Goal: Task Accomplishment & Management: Complete application form

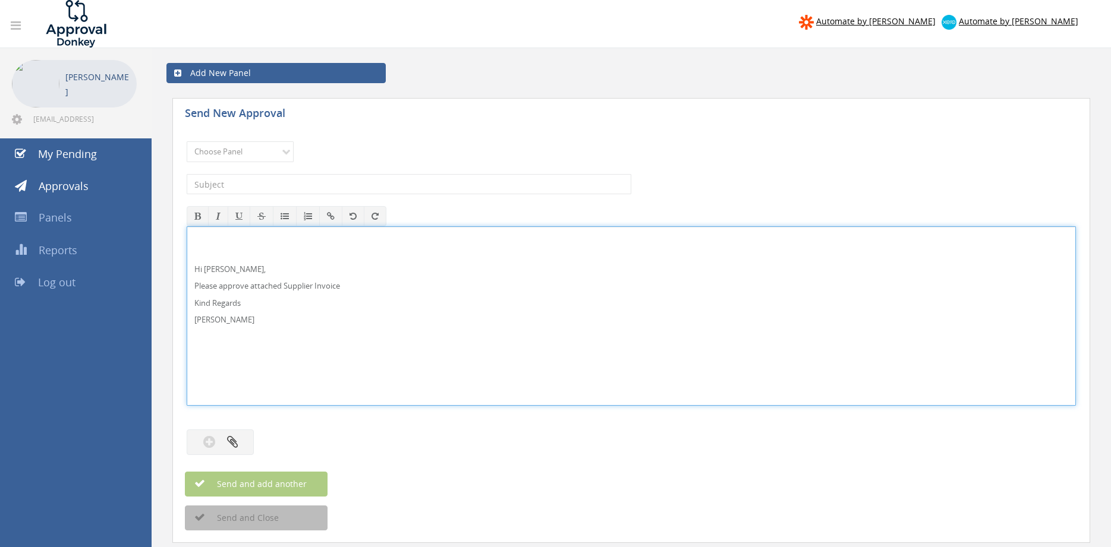
click at [230, 263] on div "Hi [PERSON_NAME], Please approve attached Supplier Invoice Kind Regards [PERSON…" at bounding box center [631, 316] width 888 height 178
drag, startPoint x: 266, startPoint y: 327, endPoint x: 158, endPoint y: 264, distance: 124.8
click at [187, 267] on div "Hi [PERSON_NAME] and [PERSON_NAME], Please approve attached Supplier Invoice Ki…" at bounding box center [631, 315] width 889 height 179
click at [166, 251] on div "Send New Approval Choose Panel Alarm Credits RG - 3 NZ Utilities Cable and SAI …" at bounding box center [630, 337] width 947 height 490
click at [387, 285] on p "Please approve attached Supplier Invoice" at bounding box center [630, 285] width 873 height 11
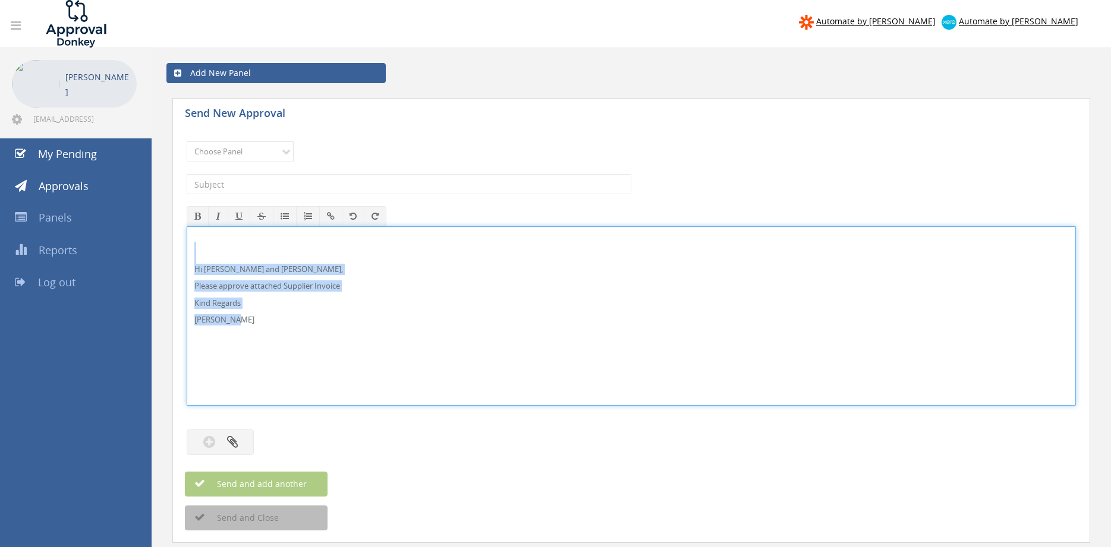
drag, startPoint x: 232, startPoint y: 318, endPoint x: 235, endPoint y: 277, distance: 41.7
click at [187, 250] on div "Hi Maddie and Ben, Please approve attached Supplier Invoice Kind Regards Pam Wa…" at bounding box center [631, 315] width 889 height 179
copy div "Hi Maddie and Ben, Please approve attached Supplier Invoice Kind Regards Pam Wa…"
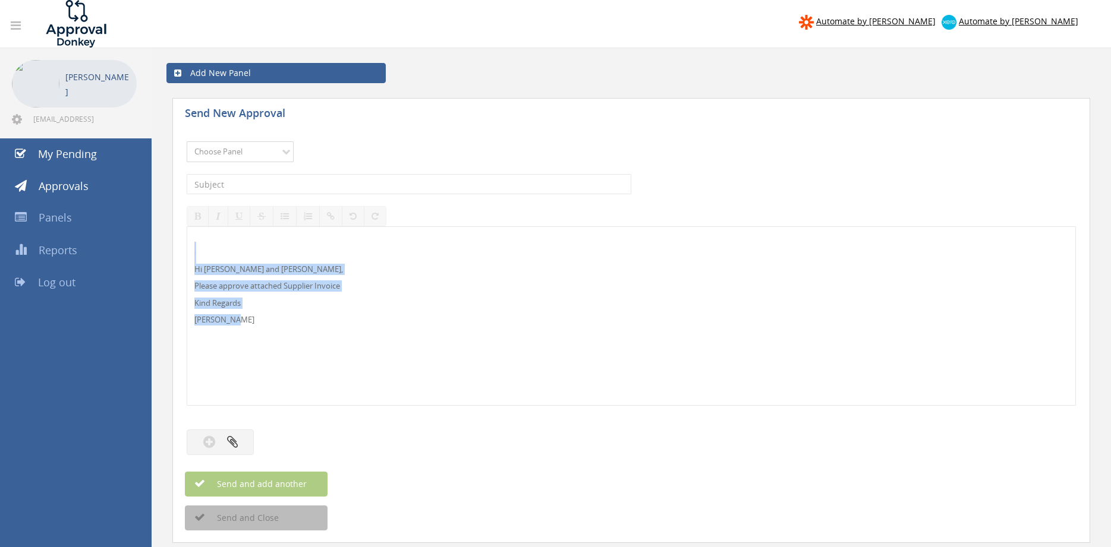
select select "9632"
click option "Suppliers" at bounding box center [0, 0] width 0 height 0
click at [321, 181] on input "text" at bounding box center [409, 184] width 444 height 20
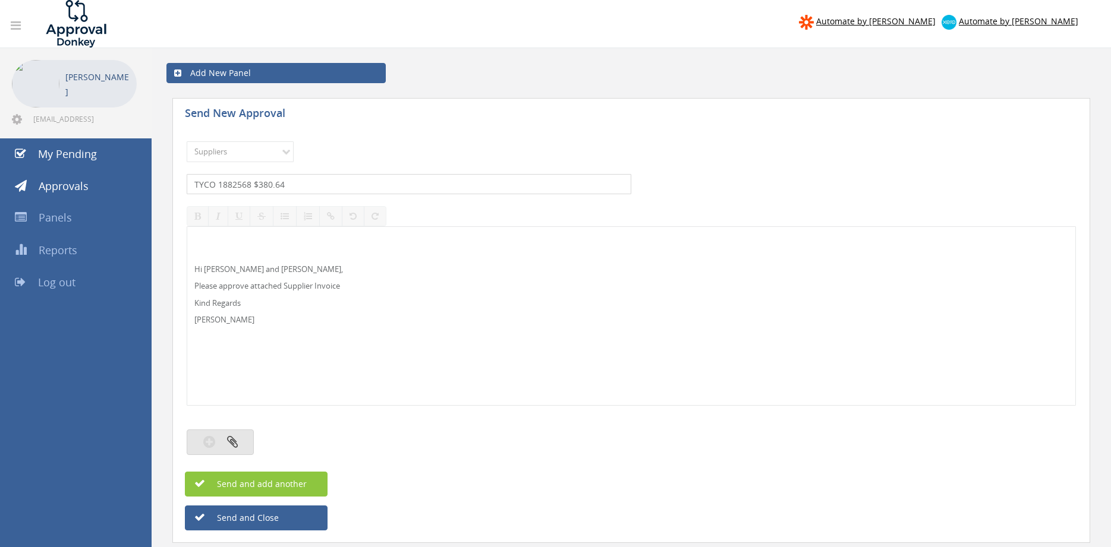
type input "TYCO 1882568 $380.64"
click at [231, 444] on icon "button" at bounding box center [232, 442] width 11 height 14
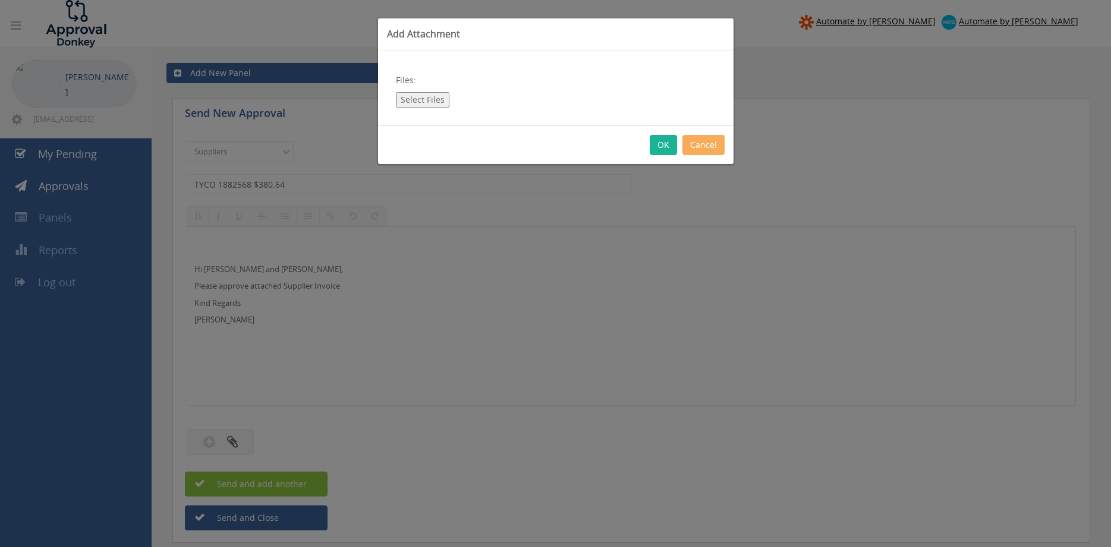
click at [430, 102] on button "Select Files" at bounding box center [422, 99] width 53 height 15
type input "C:\fakepath\TYCO 1882568 07.10.25 PO 43760.pdf"
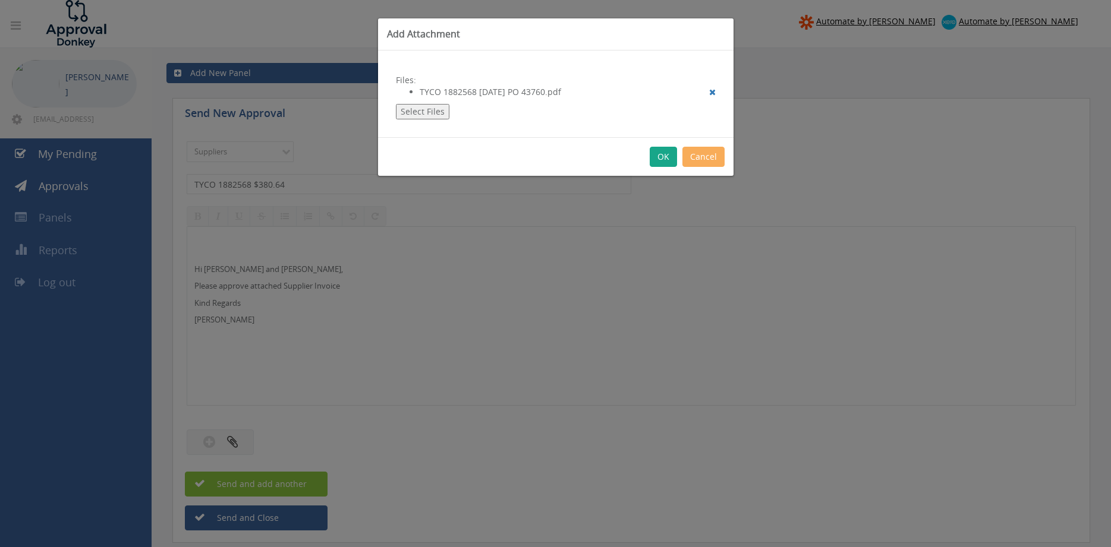
click at [666, 153] on button "OK" at bounding box center [662, 157] width 27 height 20
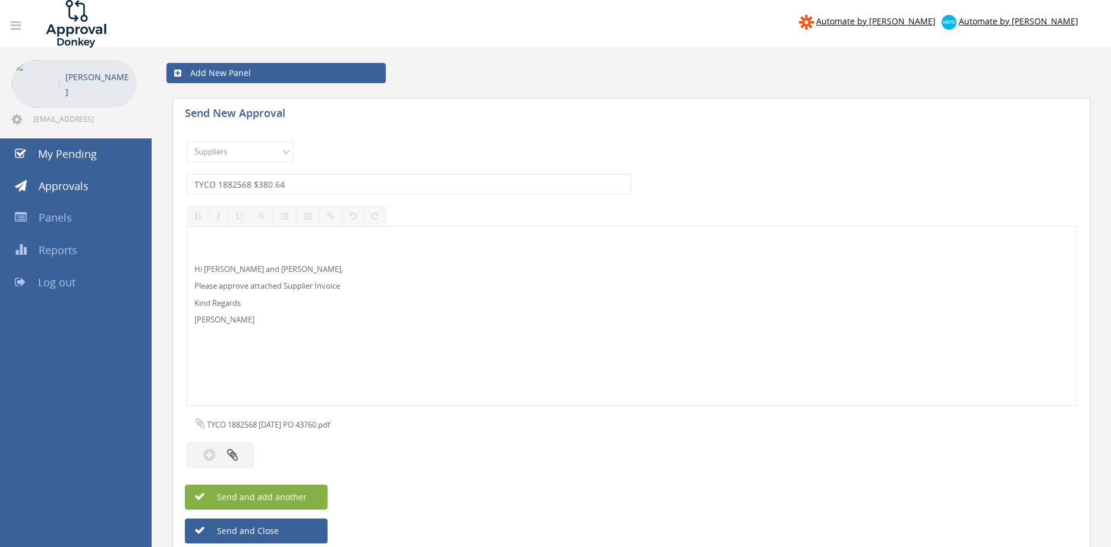
click at [305, 491] on button "Send and add another" at bounding box center [256, 497] width 143 height 25
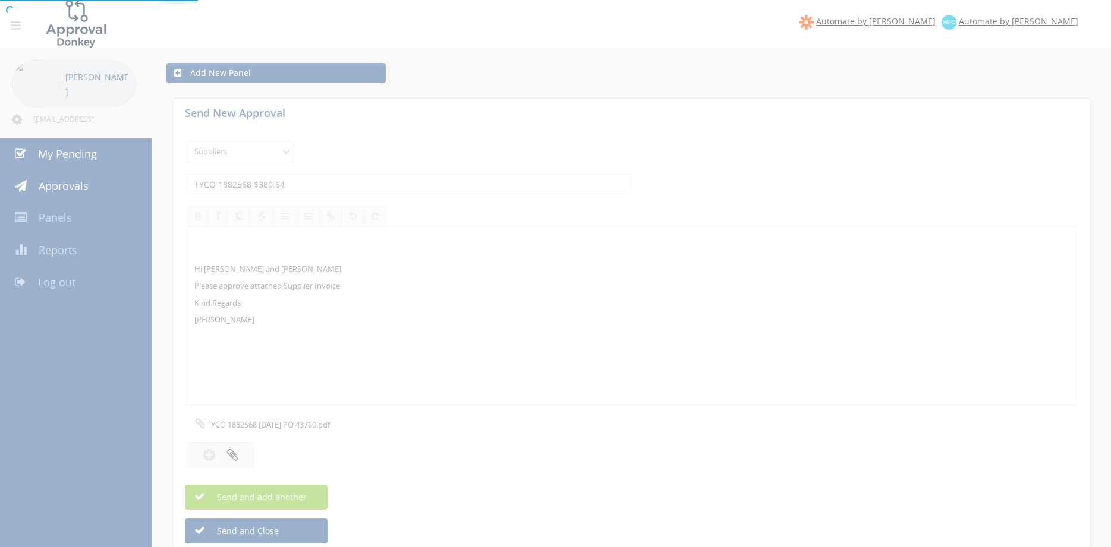
select select
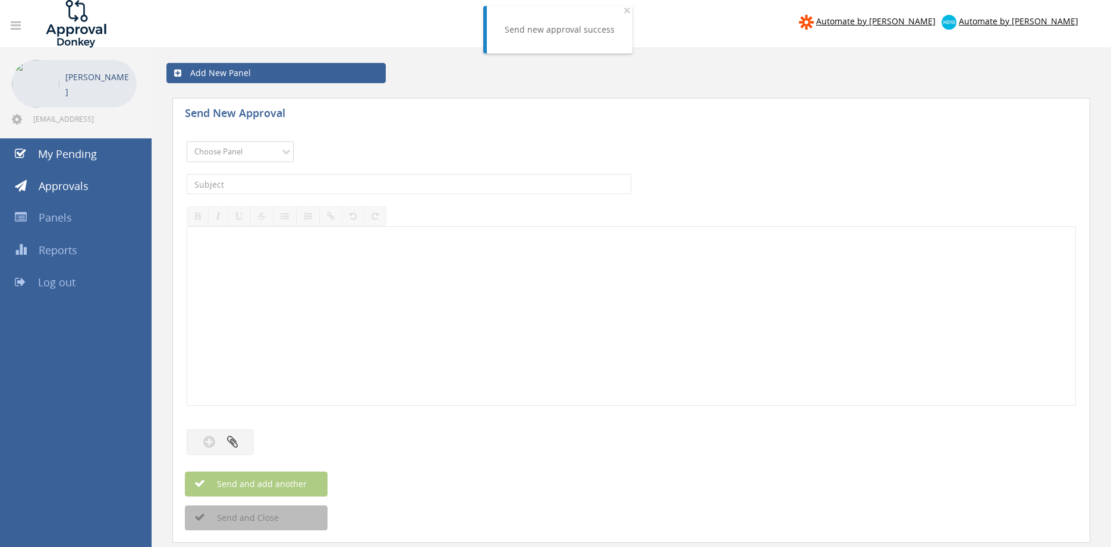
click at [187, 141] on select "Choose Panel Alarm Credits RG - 3 NZ Utilities Cable and SAI Global NZ Alarms-1…" at bounding box center [240, 151] width 107 height 21
select select "9632"
click option "Suppliers" at bounding box center [0, 0] width 0 height 0
click at [335, 185] on input "text" at bounding box center [409, 184] width 444 height 20
type input "TYCO 1882351 $1,204.50"
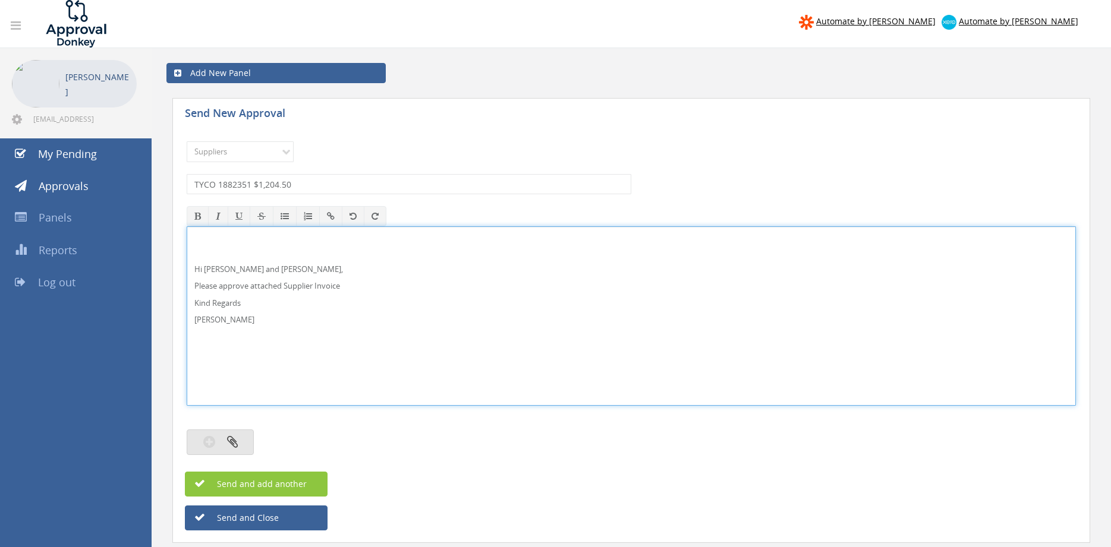
click at [244, 444] on button "button" at bounding box center [220, 443] width 67 height 26
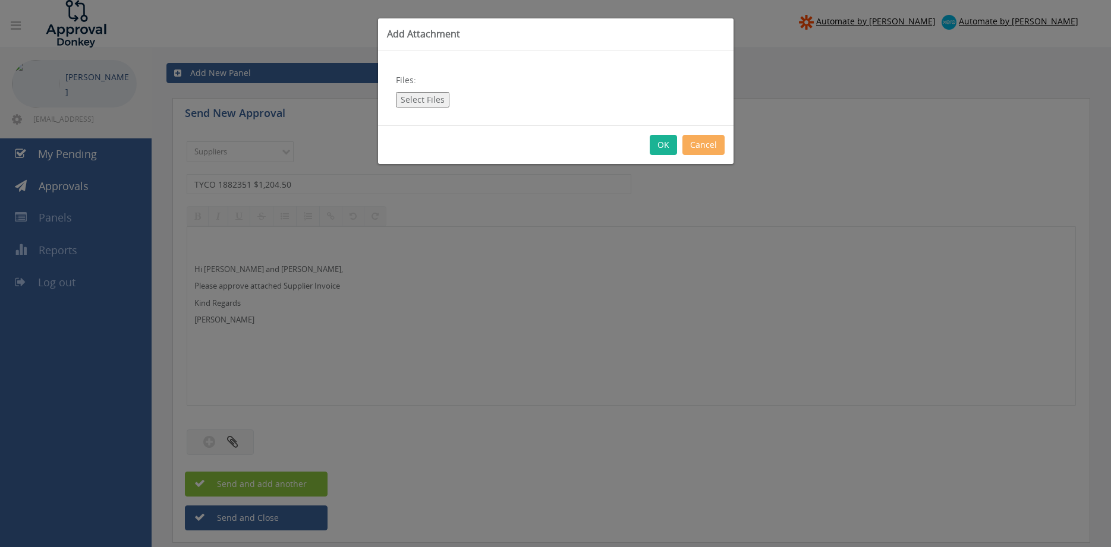
click at [419, 98] on button "Select Files" at bounding box center [422, 99] width 53 height 15
type input "C:\fakepath\TYCO 1882351 02.10.25 PO 43700.pdf"
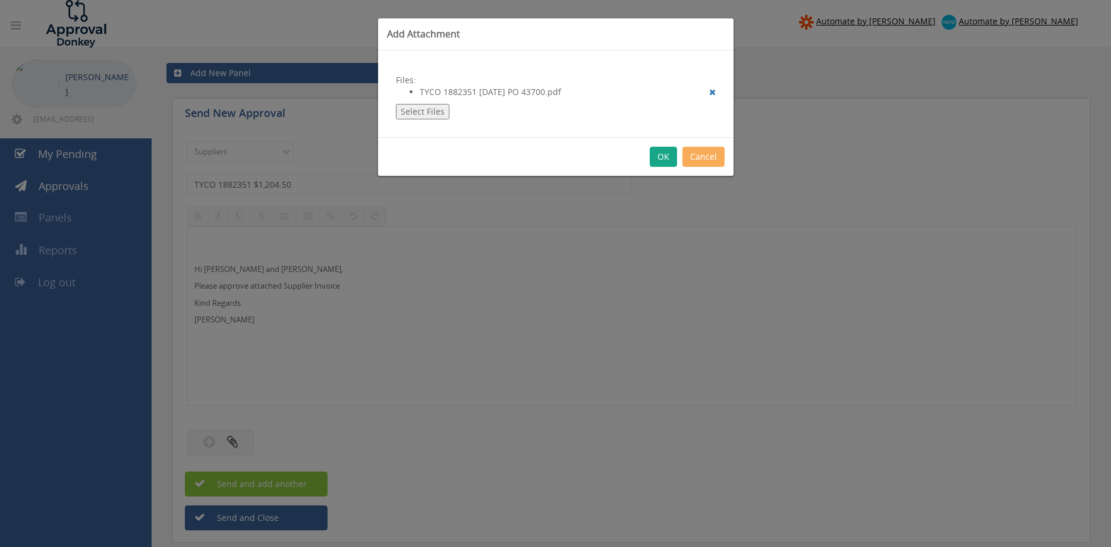
click at [661, 159] on button "OK" at bounding box center [662, 157] width 27 height 20
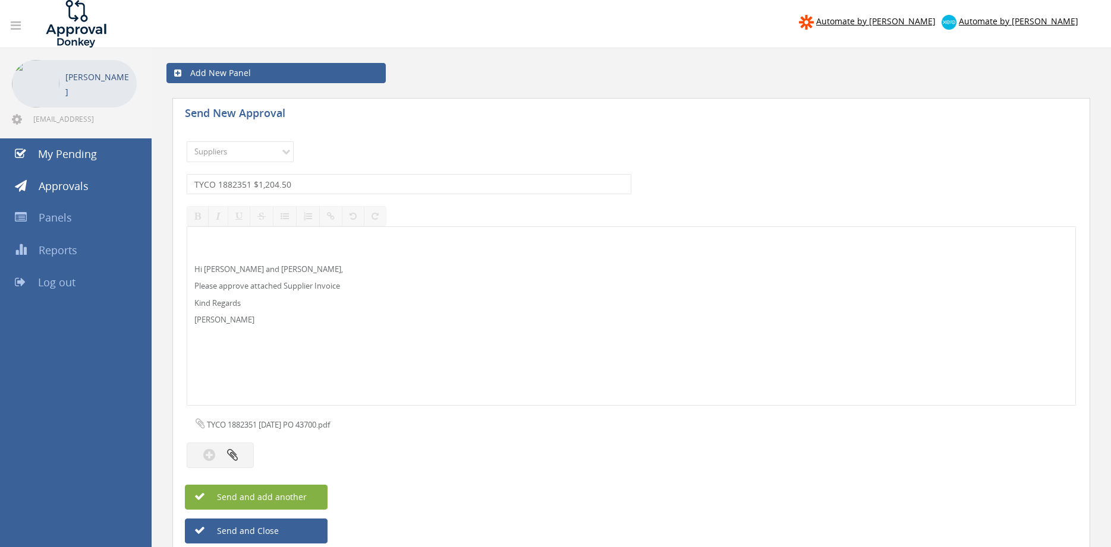
click at [292, 500] on span "Send and add another" at bounding box center [248, 496] width 115 height 11
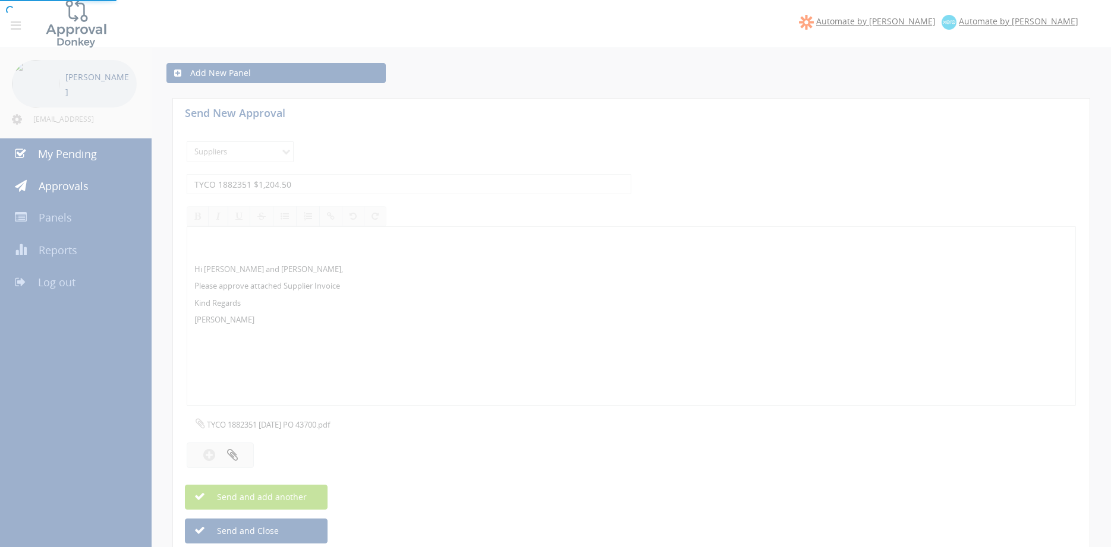
select select
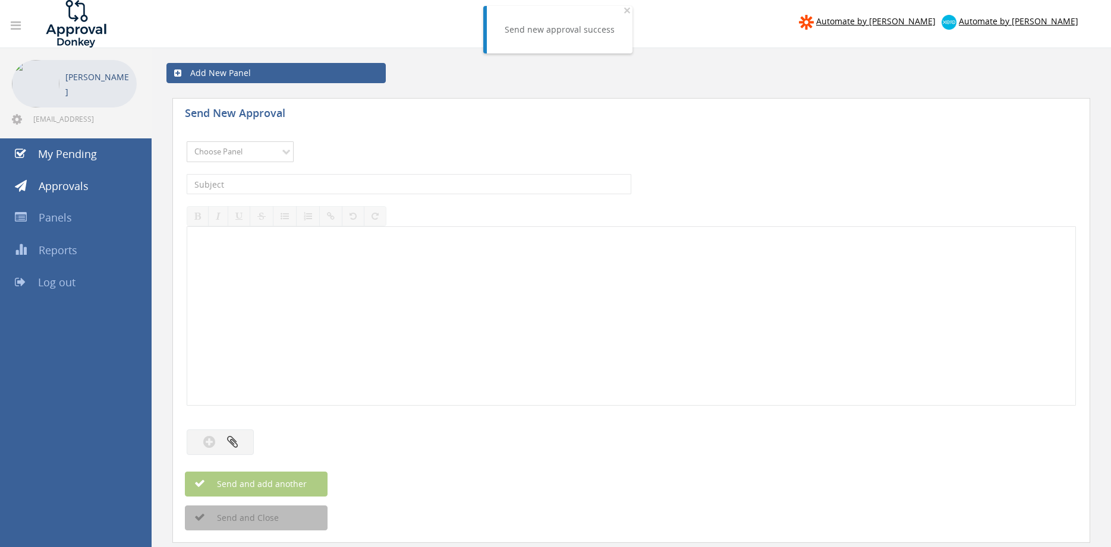
click at [187, 141] on select "Choose Panel Alarm Credits RG - 3 NZ Utilities Cable and SAI Global NZ Alarms-1…" at bounding box center [240, 151] width 107 height 21
select select "9632"
click option "Suppliers" at bounding box center [0, 0] width 0 height 0
click at [260, 181] on input "text" at bounding box center [409, 184] width 444 height 20
type input "TYCO 1880844A $880.00"
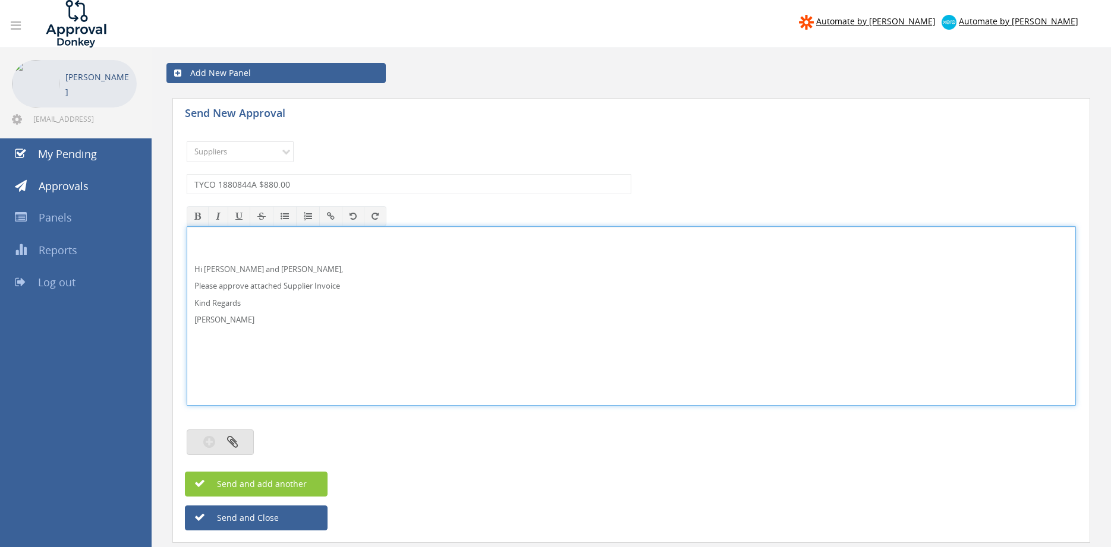
click at [239, 444] on button "button" at bounding box center [220, 443] width 67 height 26
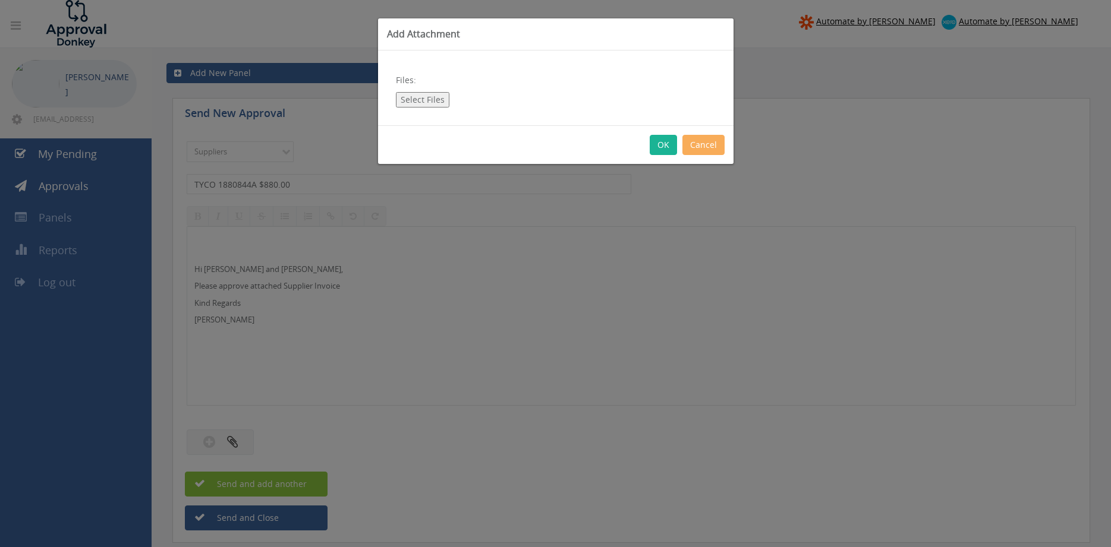
click at [412, 101] on button "Select Files" at bounding box center [422, 99] width 53 height 15
type input "C:\fakepath\TYCO 1880844A 01.10.25 PO 43274.pdf"
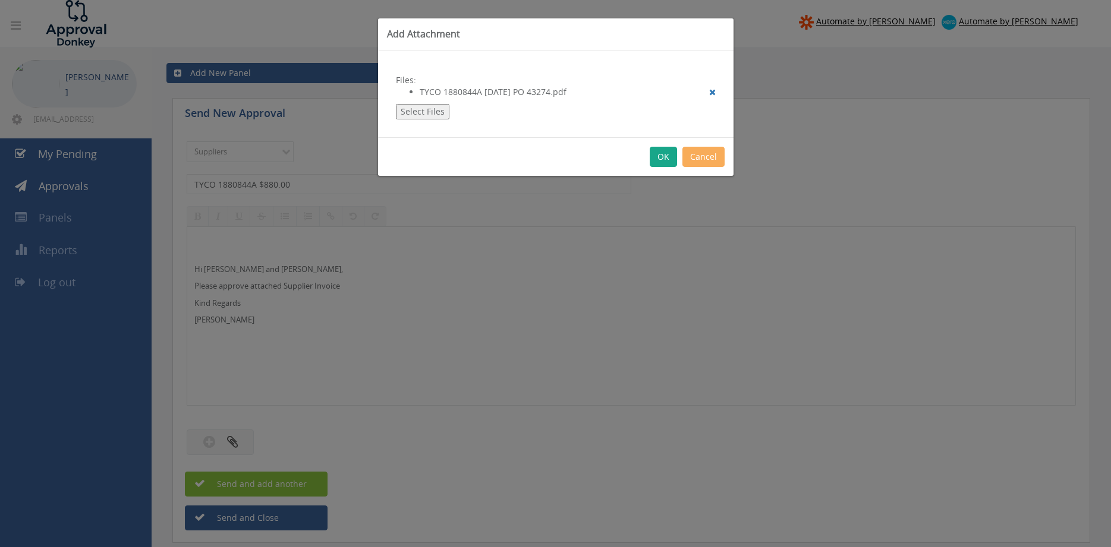
click at [665, 157] on button "OK" at bounding box center [662, 157] width 27 height 20
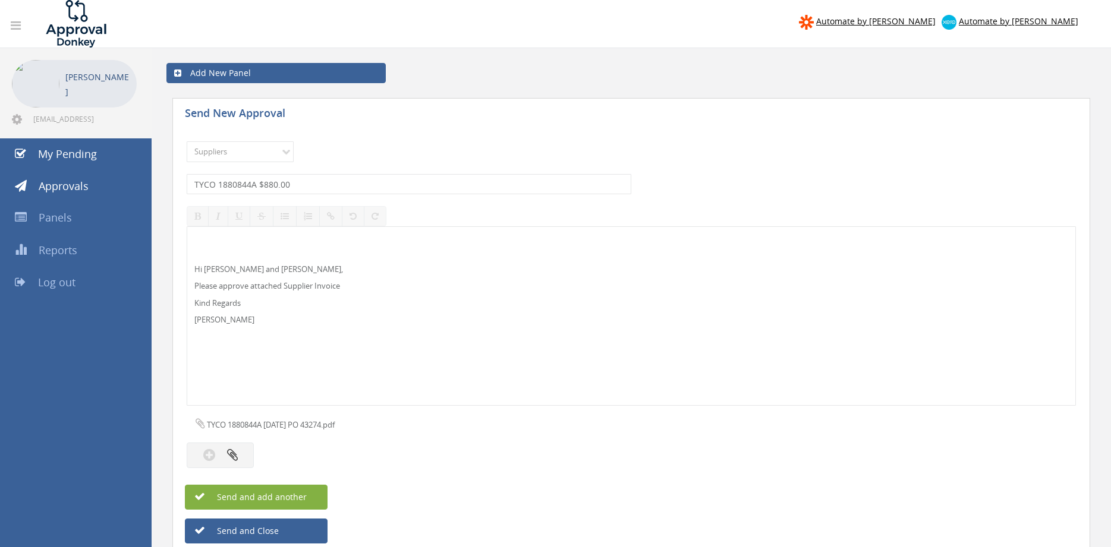
click at [304, 497] on span "Send and add another" at bounding box center [248, 496] width 115 height 11
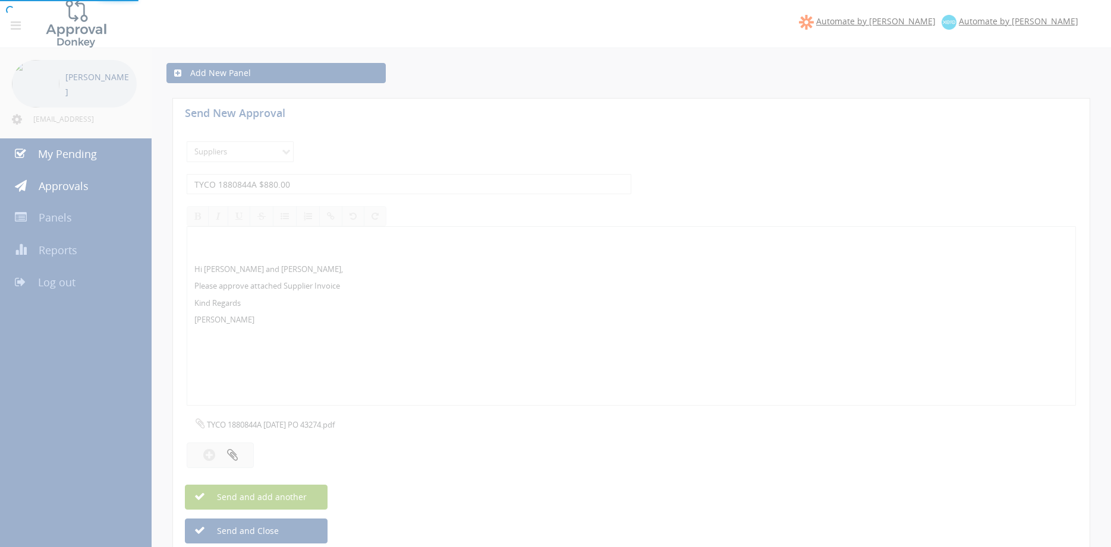
select select
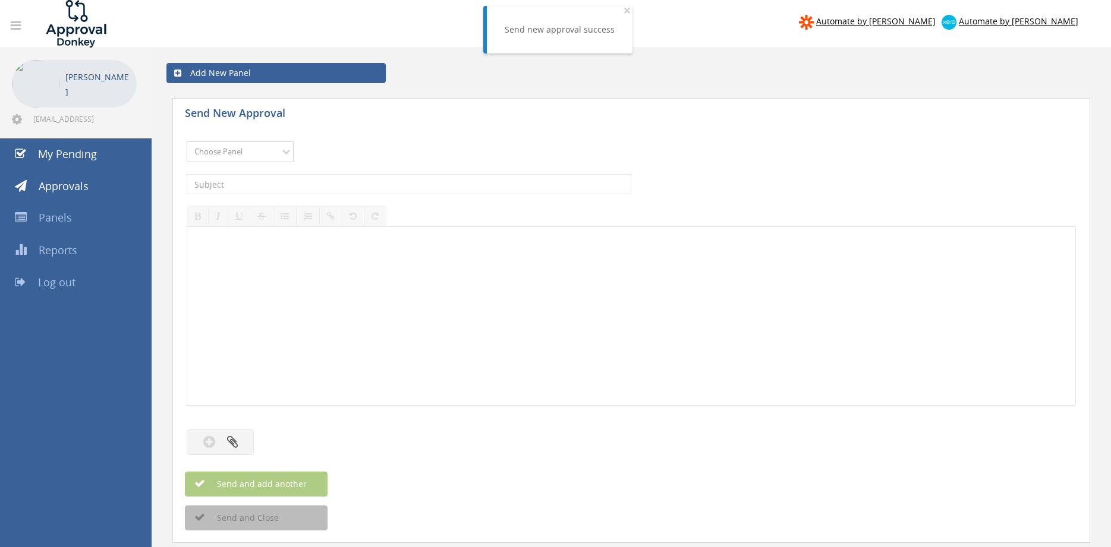
click at [187, 141] on select "Choose Panel Alarm Credits RG - 3 NZ Utilities Cable and SAI Global NZ Alarms-1…" at bounding box center [240, 151] width 107 height 21
select select "9632"
click option "Suppliers" at bounding box center [0, 0] width 0 height 0
click at [309, 186] on input "text" at bounding box center [409, 184] width 444 height 20
type input "SOUTHERN PUMPING AR020796 $760.20"
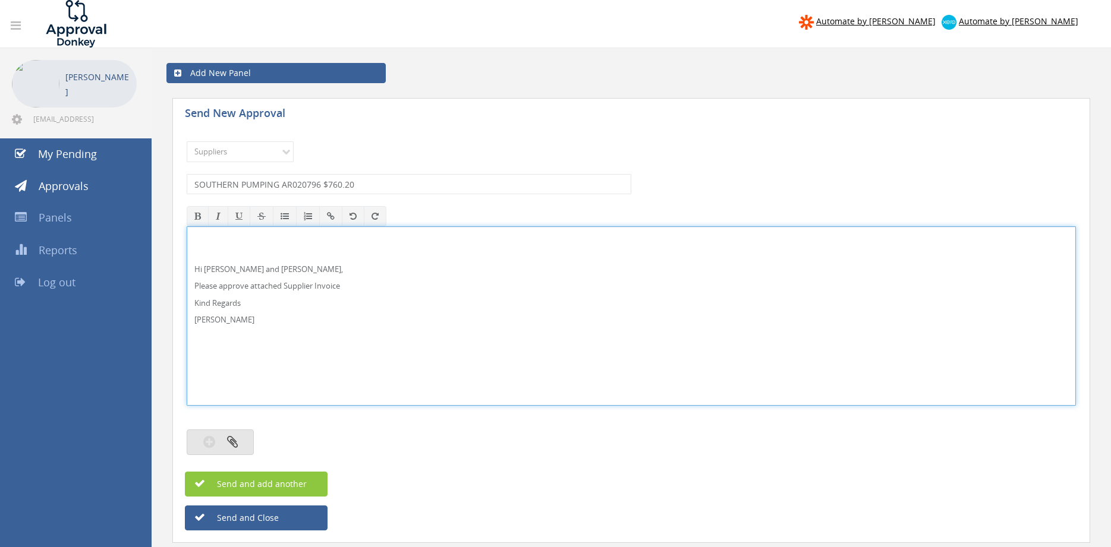
click at [230, 434] on button "button" at bounding box center [220, 443] width 67 height 26
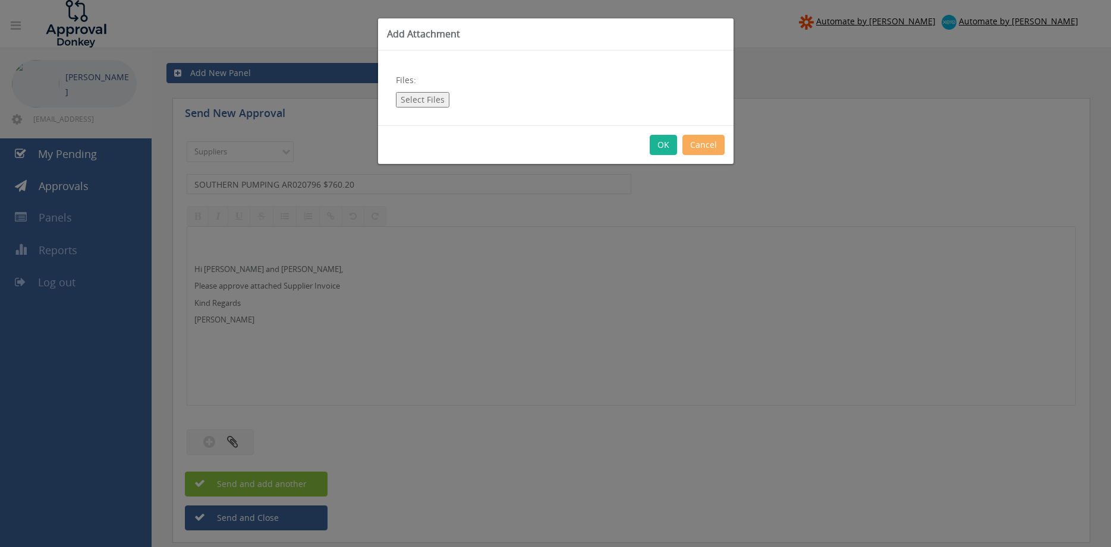
click at [424, 103] on button "Select Files" at bounding box center [422, 99] width 53 height 15
type input "C:\fakepath\SOUTHERN PUMPING AR020796 08.10.25 PO 43778.pdf"
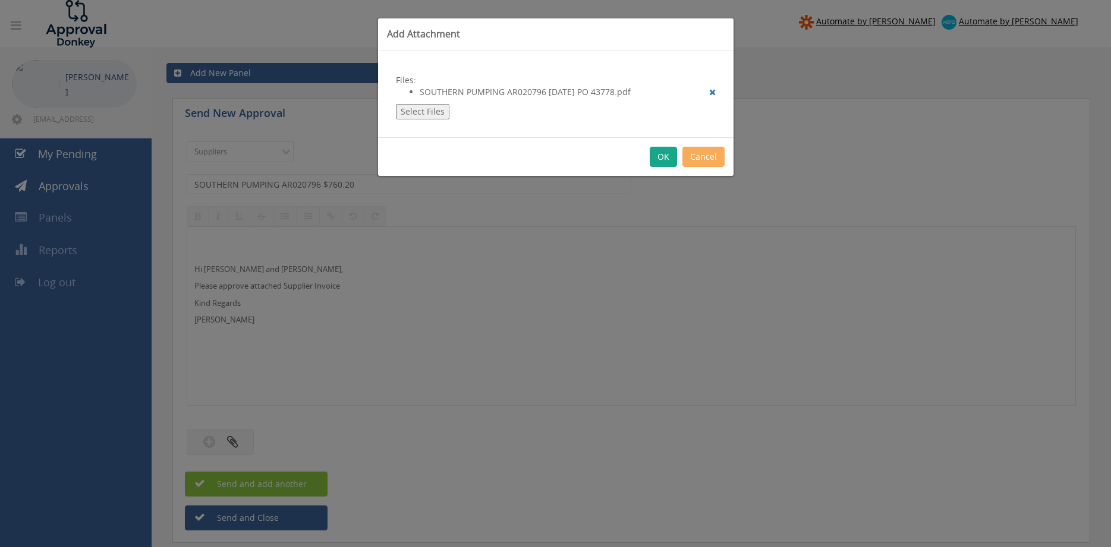
click at [663, 160] on button "OK" at bounding box center [662, 157] width 27 height 20
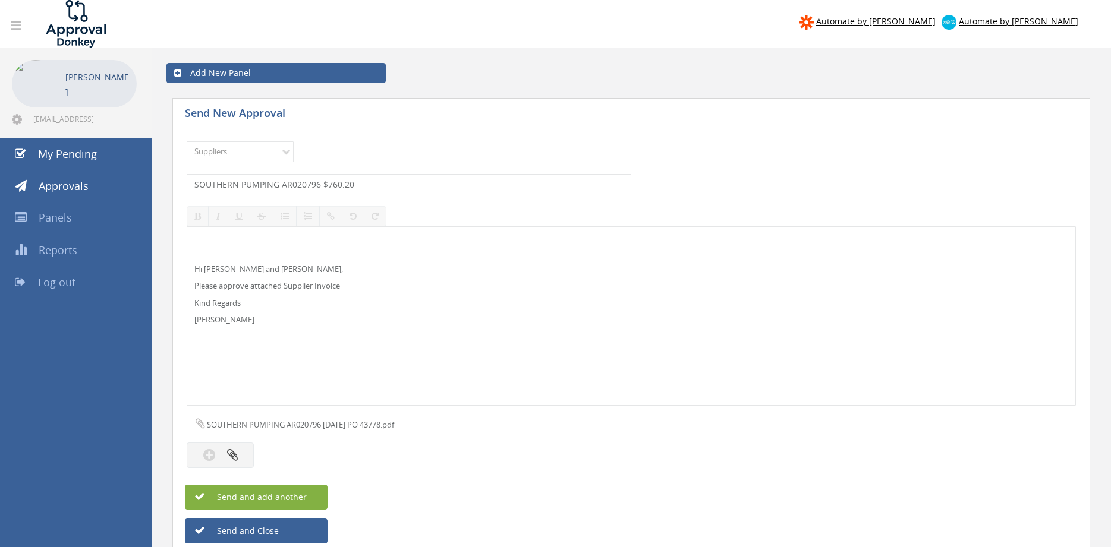
click at [302, 493] on span "Send and add another" at bounding box center [248, 496] width 115 height 11
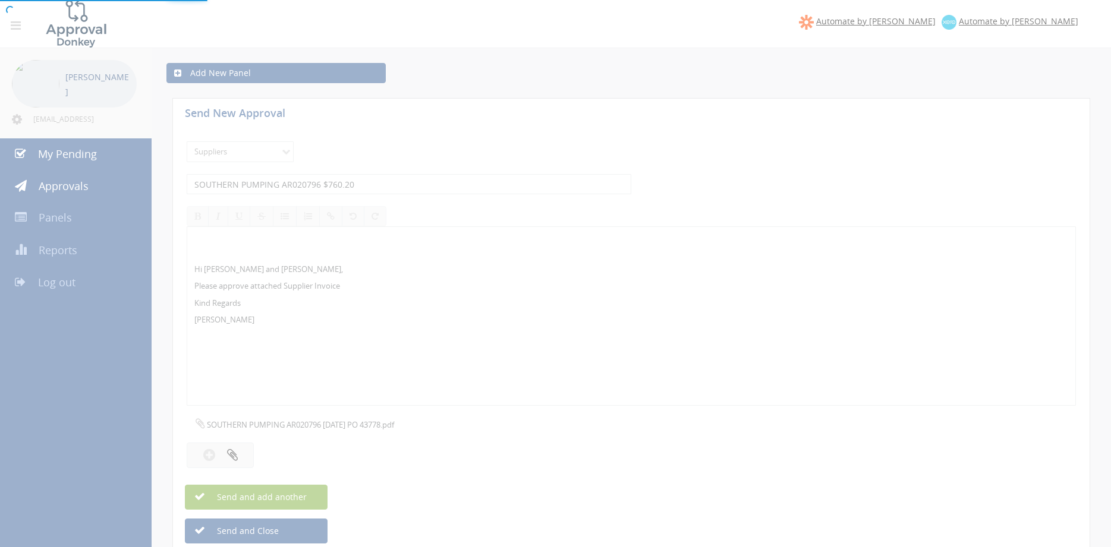
select select
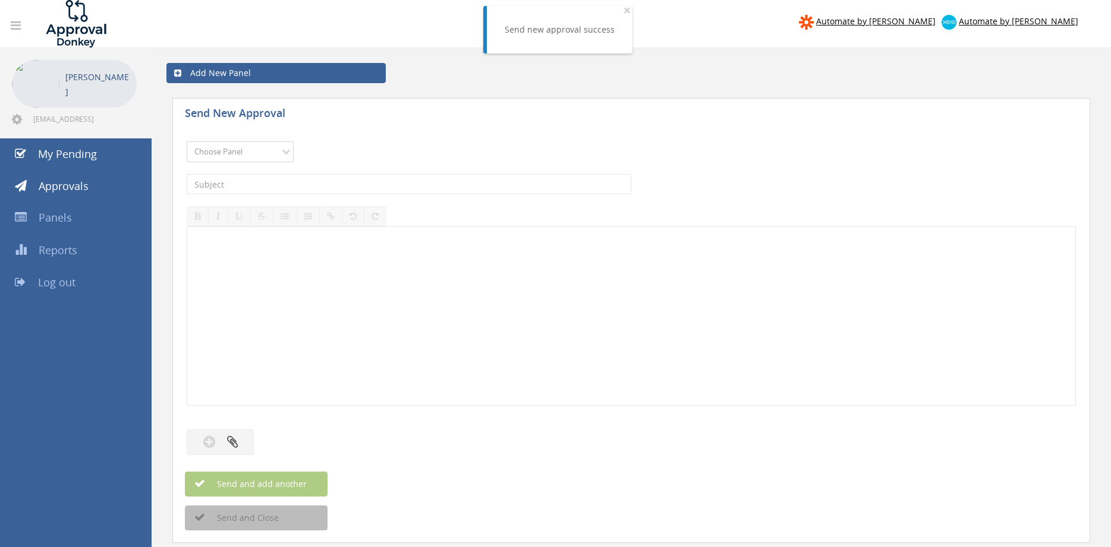
click at [187, 141] on select "Choose Panel Alarm Credits RG - 3 NZ Utilities Cable and SAI Global NZ Alarms-1…" at bounding box center [240, 151] width 107 height 21
select select "9632"
click option "Suppliers" at bounding box center [0, 0] width 0 height 0
click at [321, 185] on input "text" at bounding box center [409, 184] width 444 height 20
type input "SOUTH EASTERN GASKETS SI146467 $406.88"
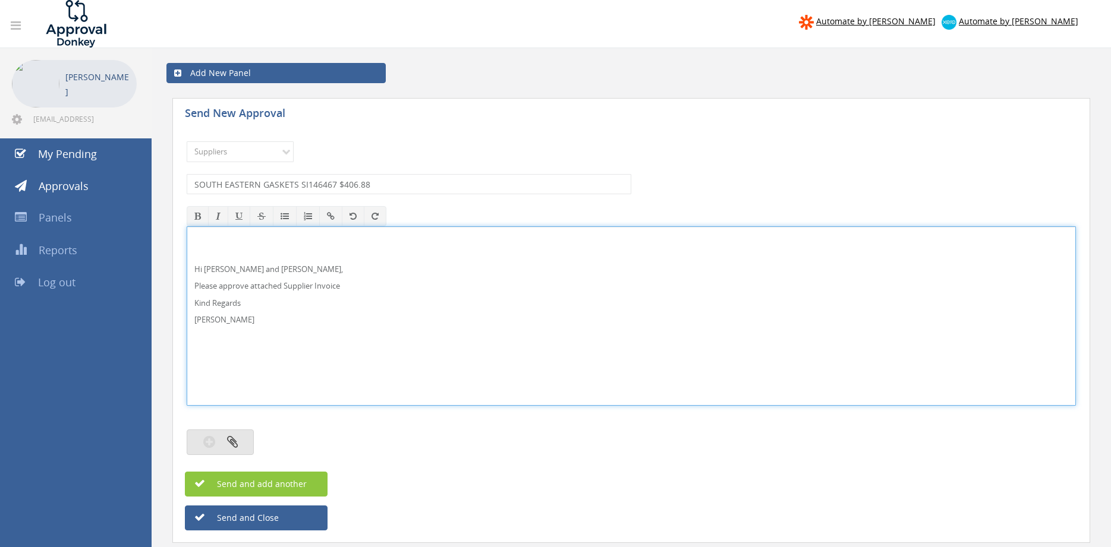
click at [239, 452] on button "button" at bounding box center [220, 443] width 67 height 26
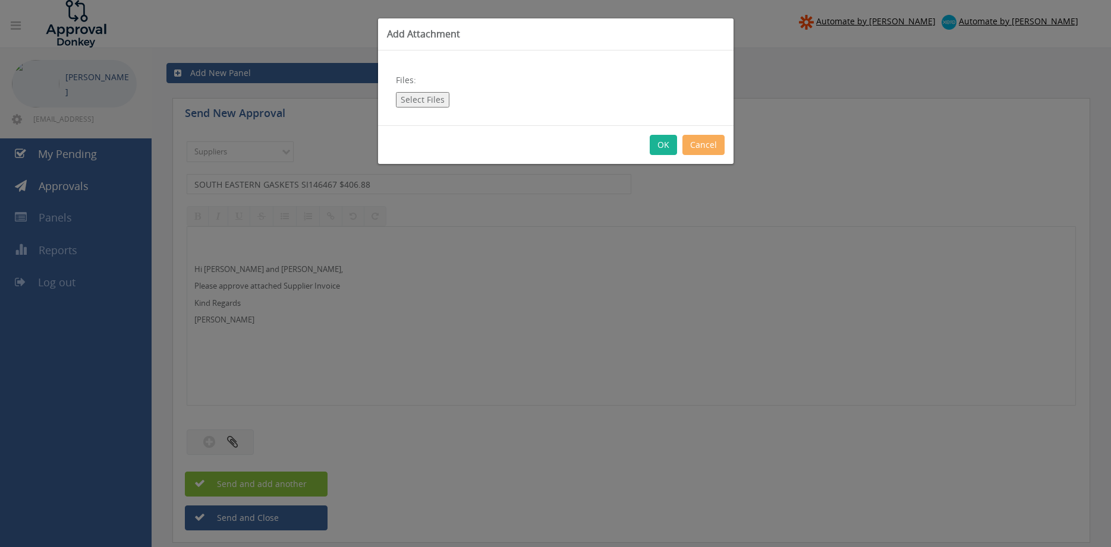
click at [438, 93] on button "Select Files" at bounding box center [422, 99] width 53 height 15
type input "C:\fakepath\SOUTH EASTERN GASKETS-SI146467 14.10.25 PO 43859.pdf"
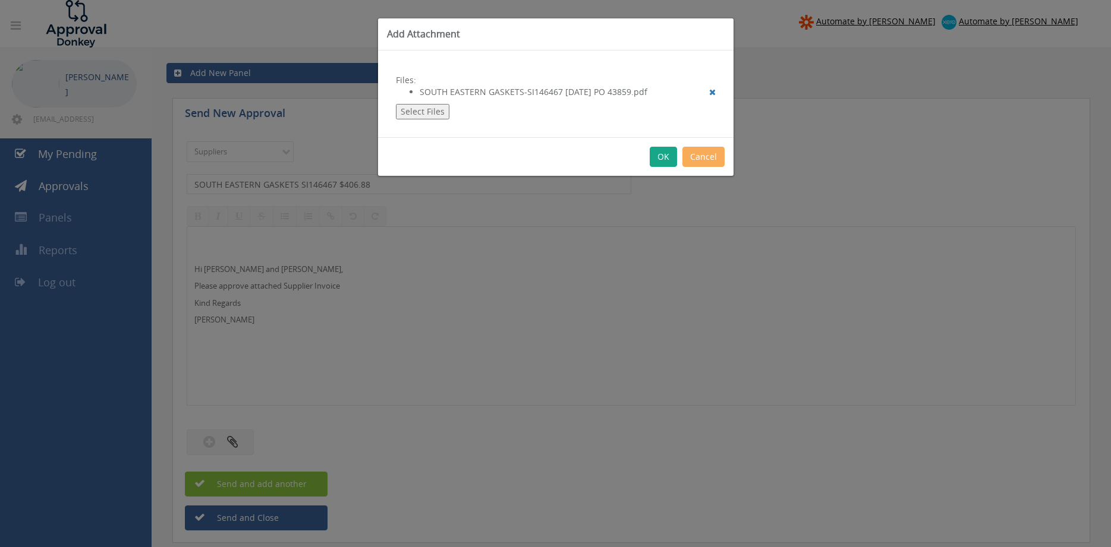
click at [663, 150] on button "OK" at bounding box center [662, 157] width 27 height 20
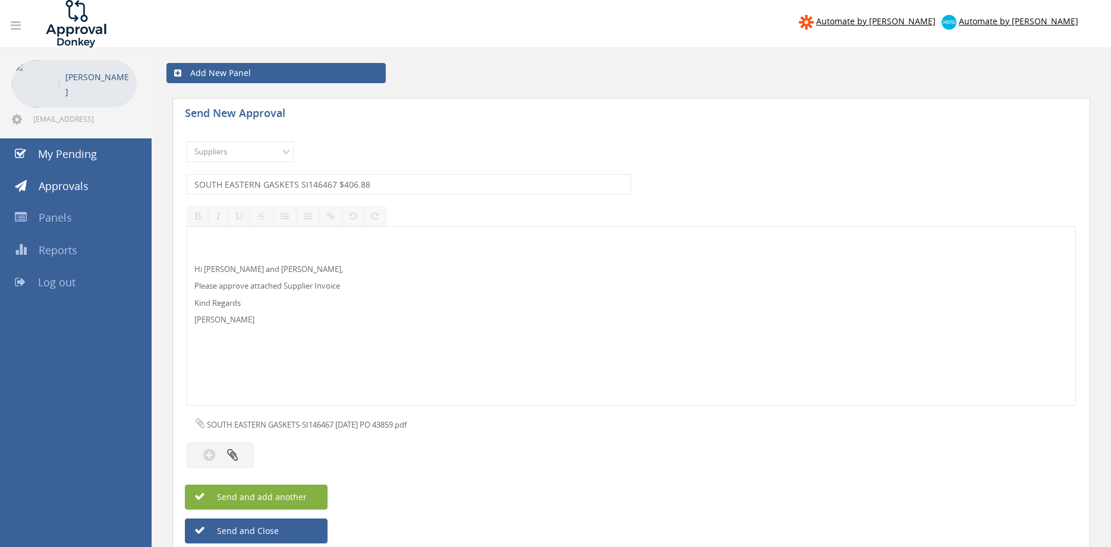
click at [286, 494] on span "Send and add another" at bounding box center [248, 496] width 115 height 11
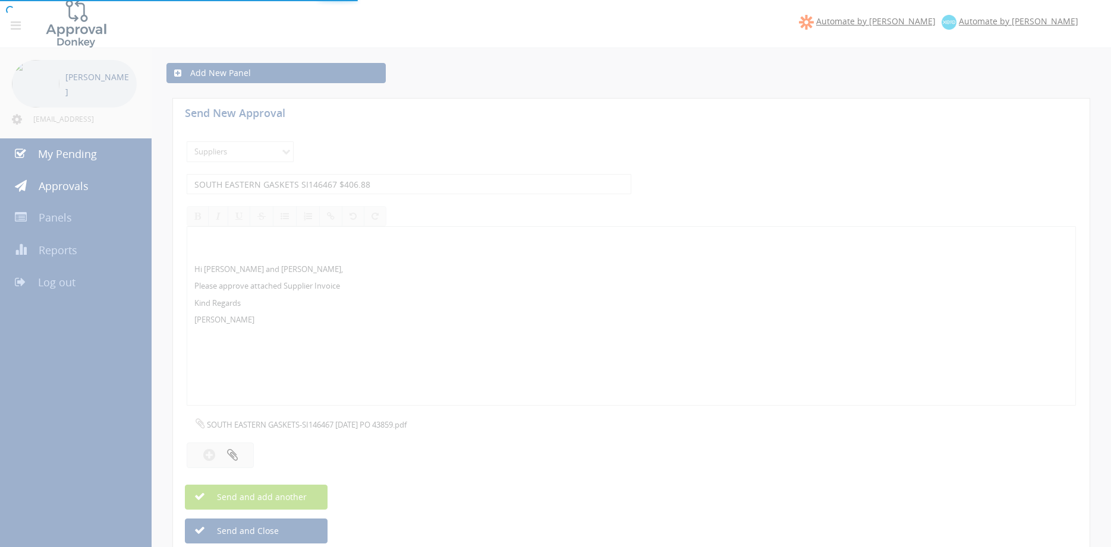
select select
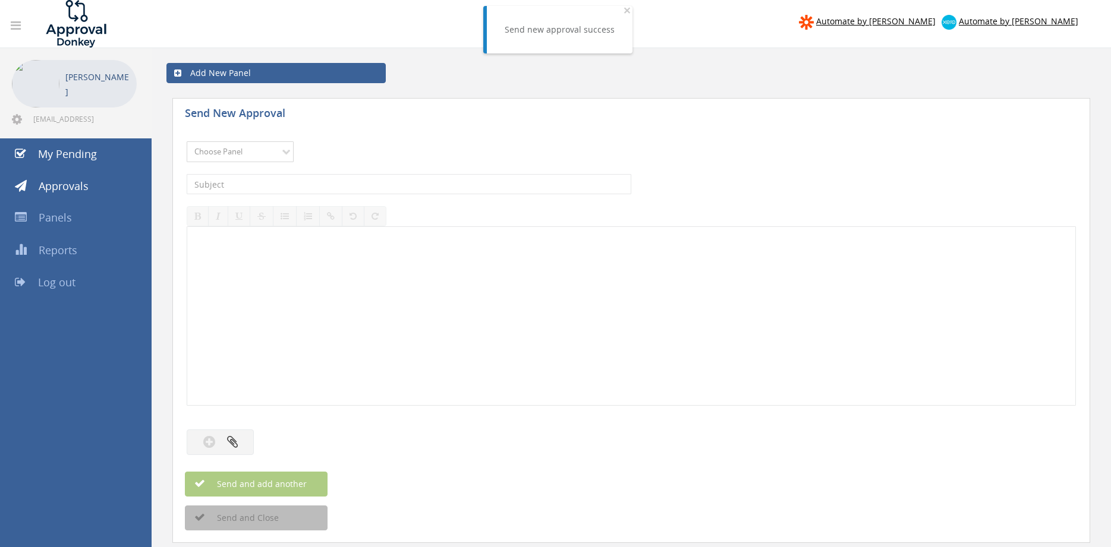
click at [187, 141] on select "Choose Panel Alarm Credits RG - 3 NZ Utilities Cable and SAI Global NZ Alarms-1…" at bounding box center [240, 151] width 107 height 21
select select "9632"
click option "Suppliers" at bounding box center [0, 0] width 0 height 0
click at [310, 190] on input "text" at bounding box center [409, 184] width 444 height 20
type input "SOUTH EASTERN GASKETS SI146453 $183.93"
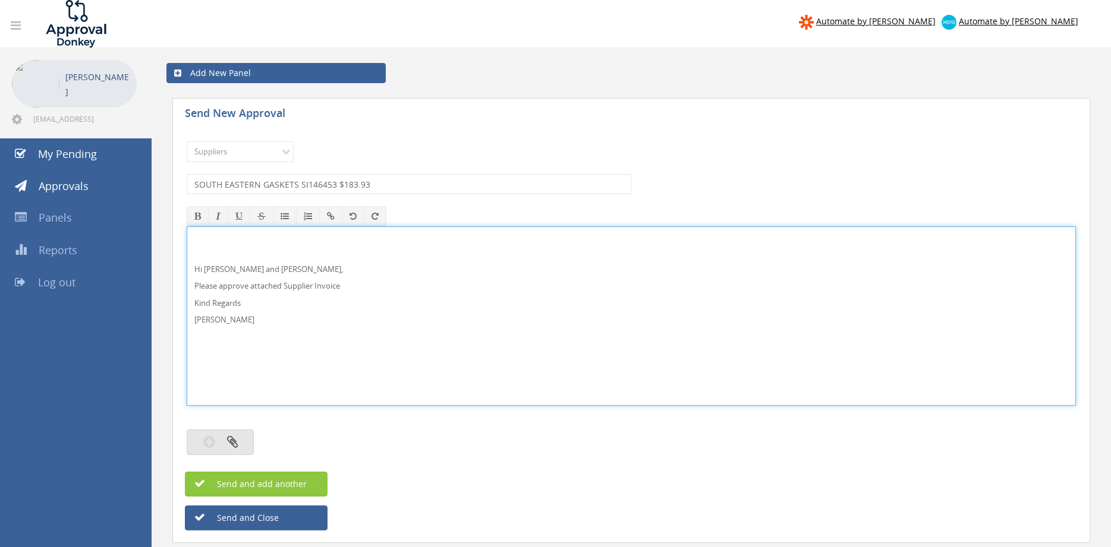
click at [241, 445] on button "button" at bounding box center [220, 443] width 67 height 26
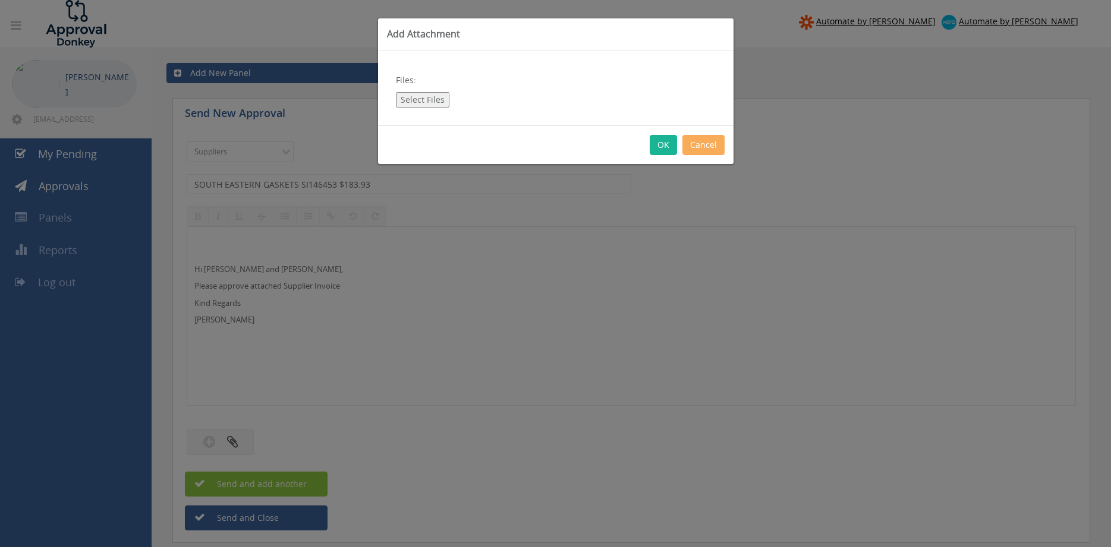
click at [424, 99] on button "Select Files" at bounding box center [422, 99] width 53 height 15
type input "C:\fakepath\SOUTH EASTERN GASKETS-SI146453 13.10.25 PO 43813.pdf"
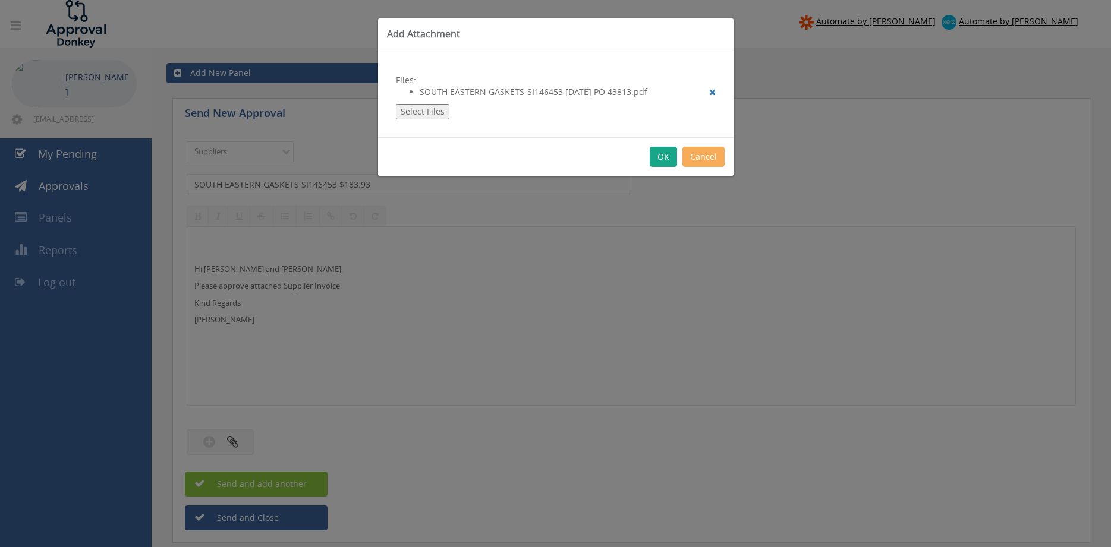
click at [668, 152] on button "OK" at bounding box center [662, 157] width 27 height 20
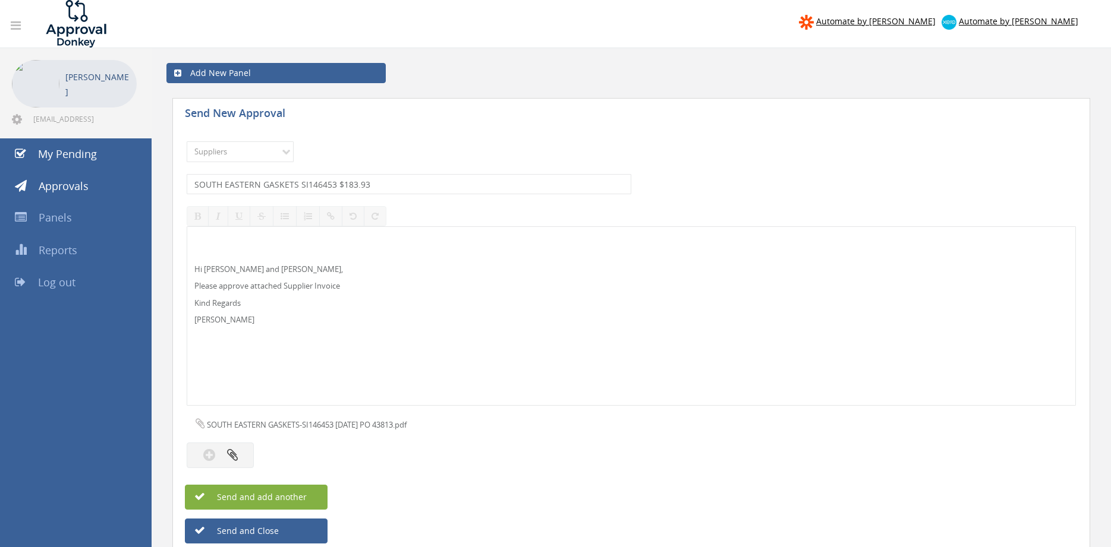
click at [294, 496] on span "Send and add another" at bounding box center [248, 496] width 115 height 11
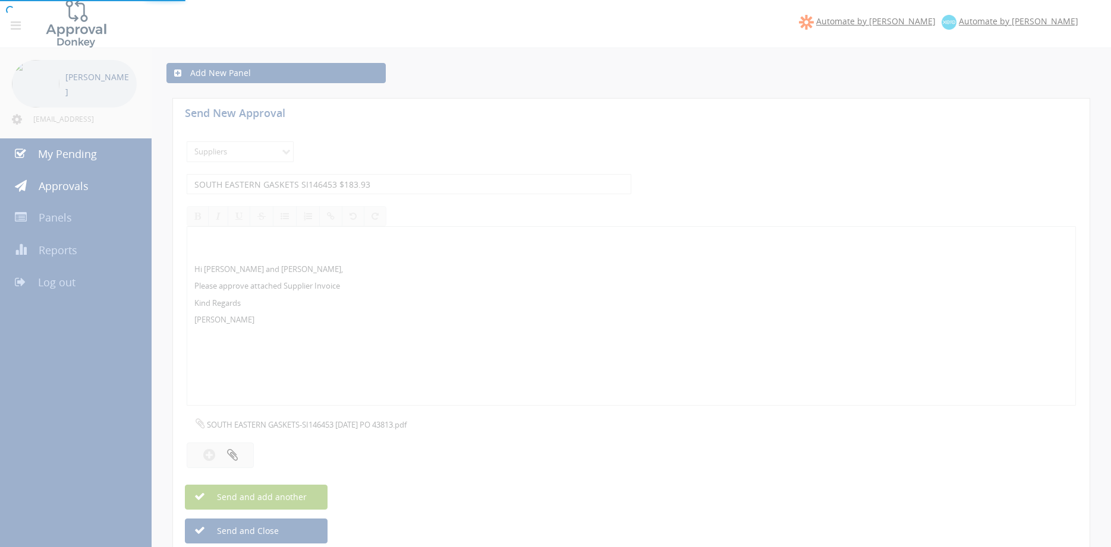
select select
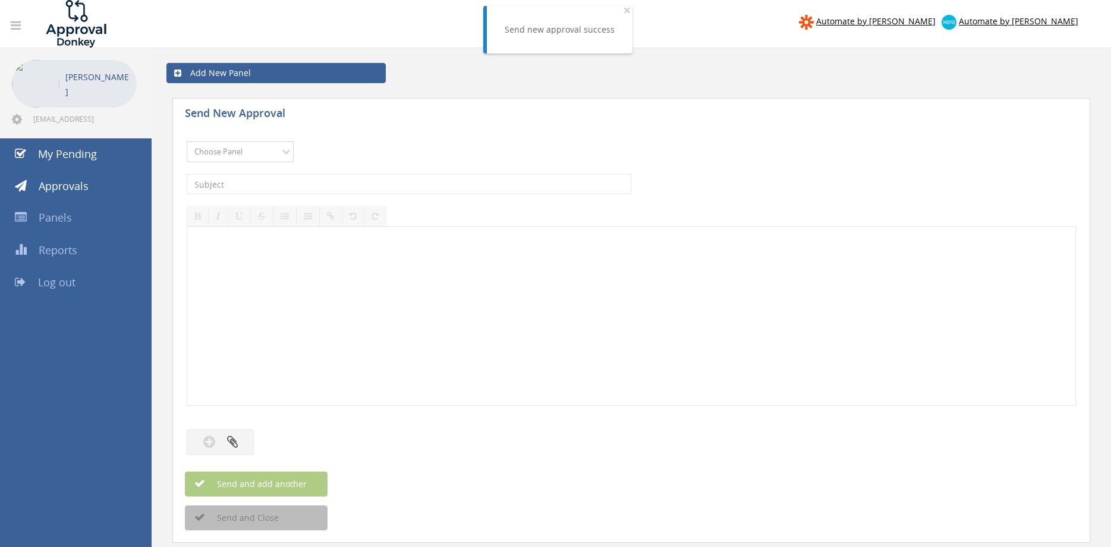
select select "9632"
click option "Suppliers" at bounding box center [0, 0] width 0 height 0
click at [331, 185] on input "text" at bounding box center [409, 184] width 444 height 20
type input "SOUTH EASTERN GASKETS SI146441 $67.73"
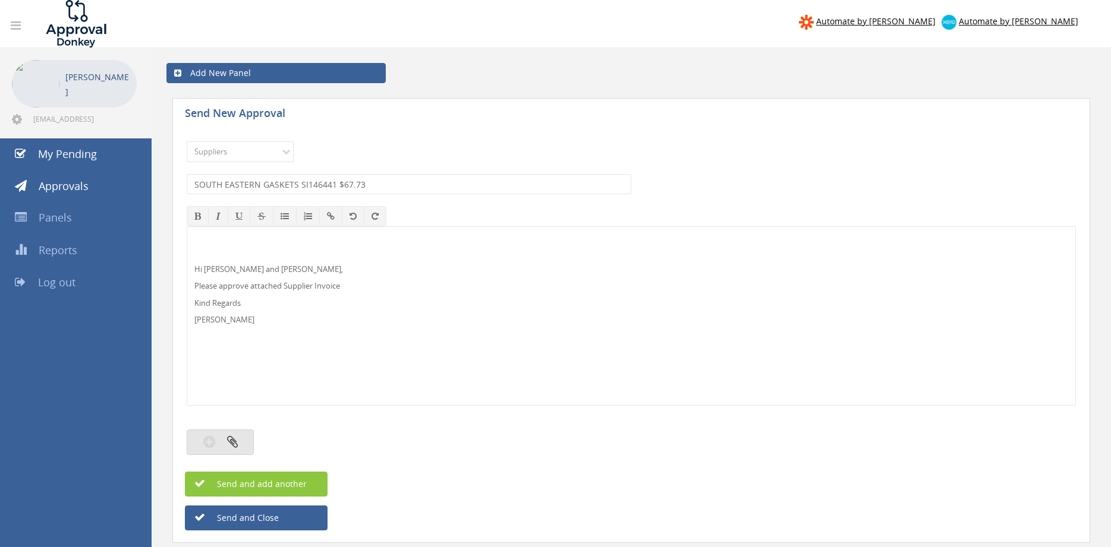
click at [238, 438] on button "button" at bounding box center [220, 443] width 67 height 26
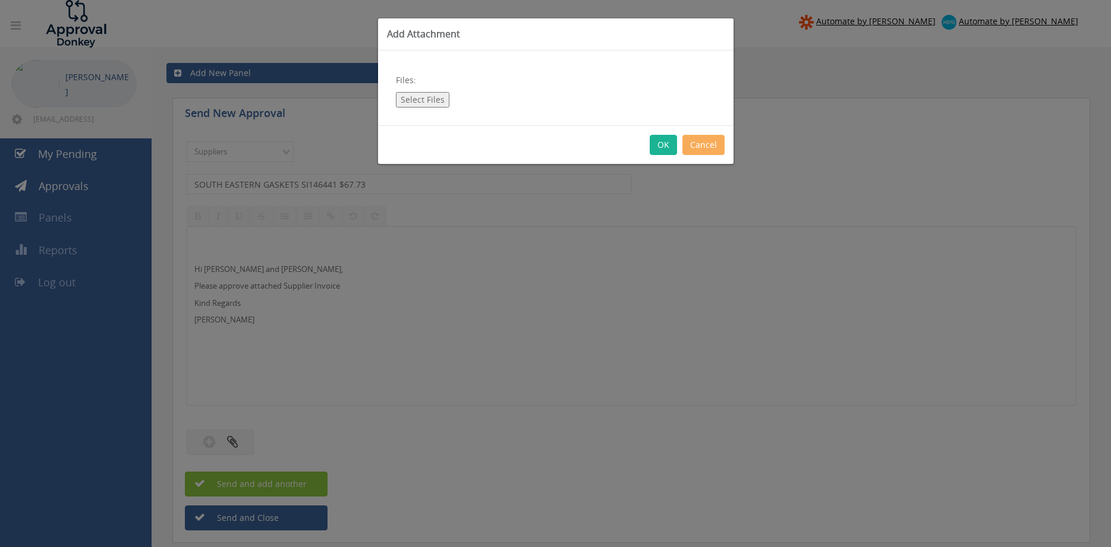
click at [418, 97] on button "Select Files" at bounding box center [422, 99] width 53 height 15
type input "C:\fakepath\SOUTH EASTERN GASKETS-SI146441 13.10.25 PO 43720.pdf"
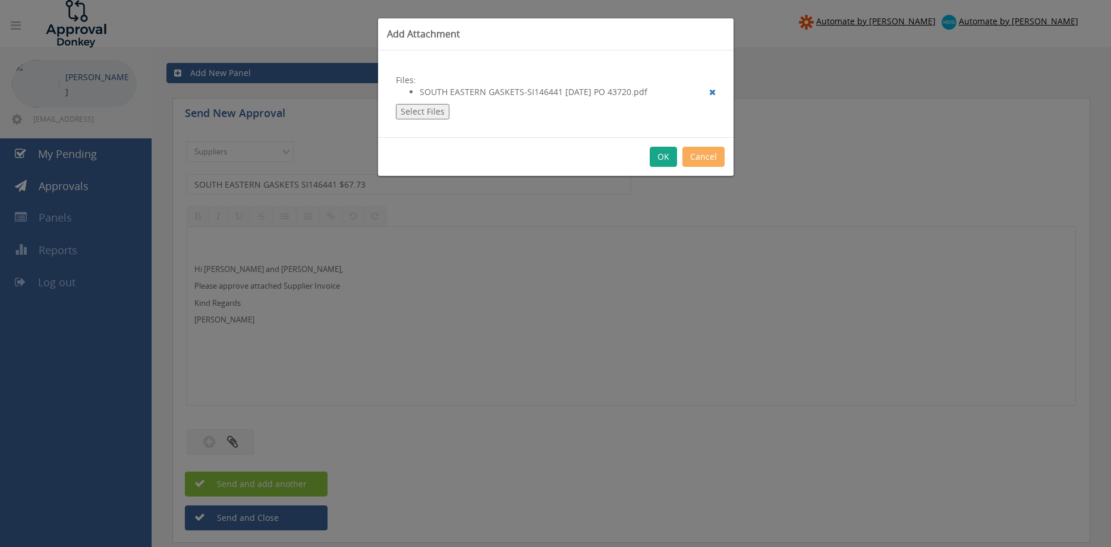
click at [663, 156] on button "OK" at bounding box center [662, 157] width 27 height 20
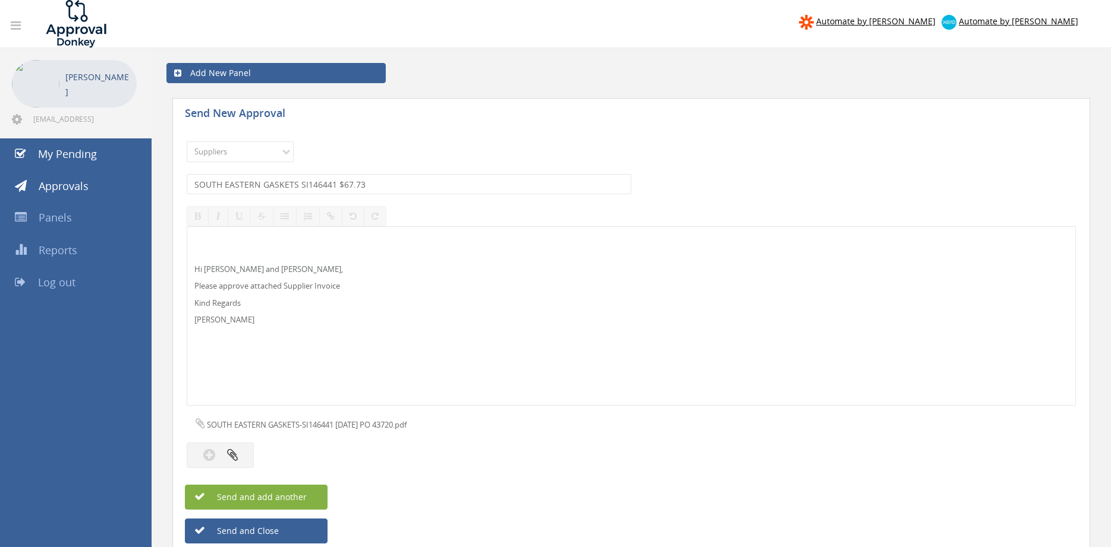
click at [295, 493] on span "Send and add another" at bounding box center [248, 496] width 115 height 11
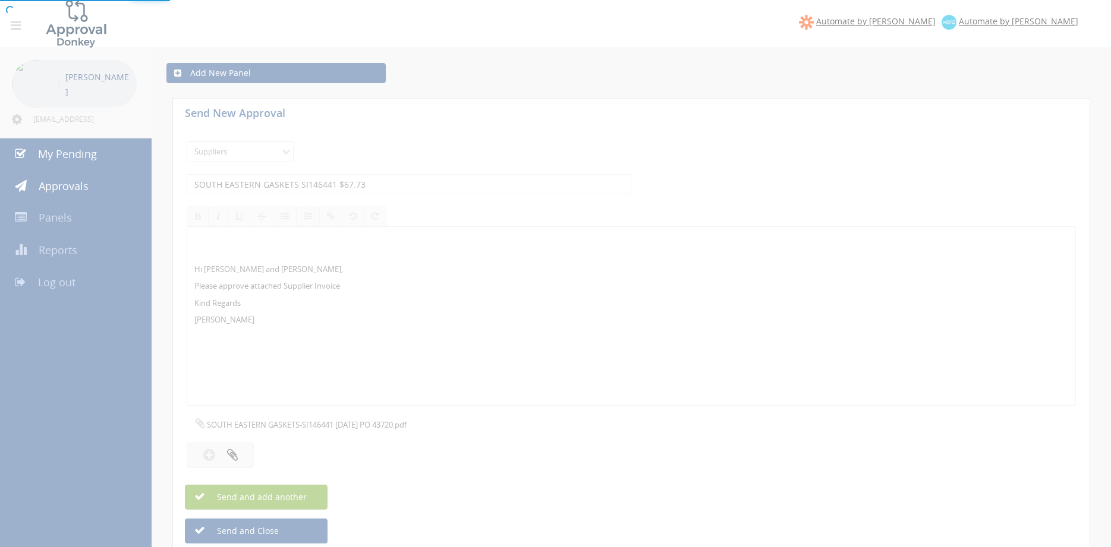
select select
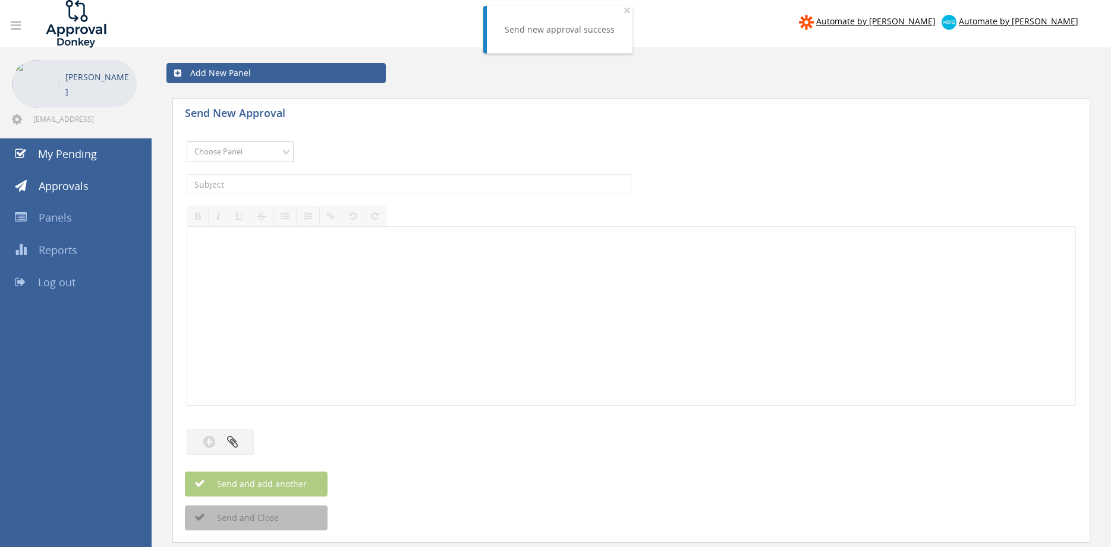
select select "9632"
click option "Suppliers" at bounding box center [0, 0] width 0 height 0
click at [320, 182] on input "text" at bounding box center [409, 184] width 444 height 20
type input "SOUTH EASTERN GASKETS SI146440 $46.63"
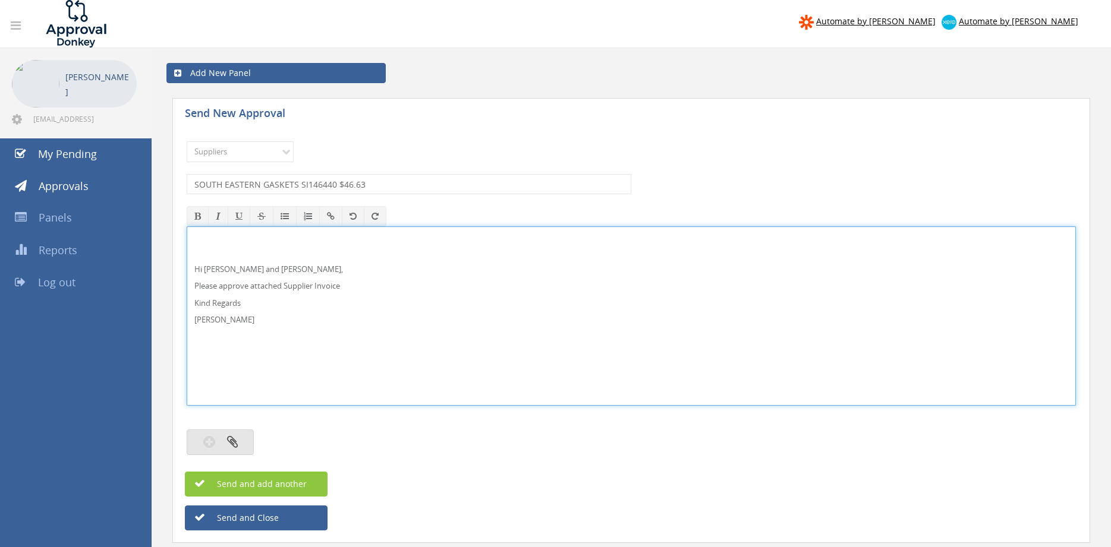
click at [247, 436] on button "button" at bounding box center [220, 443] width 67 height 26
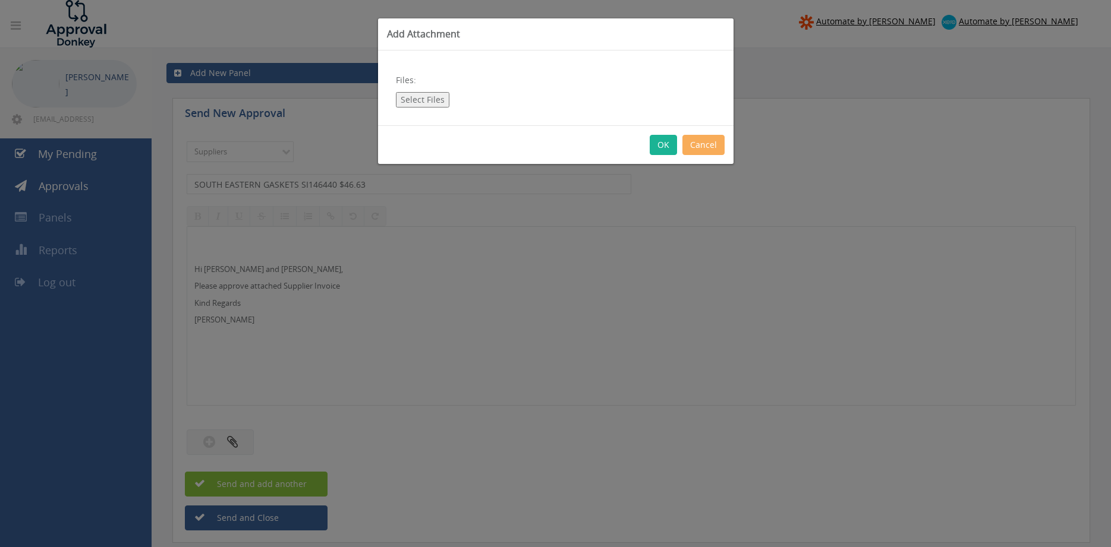
click at [421, 103] on button "Select Files" at bounding box center [422, 99] width 53 height 15
type input "C:\fakepath\SOUTH EASTERN GASKETS-SI146440 13.10.25 PO 43792.pdf"
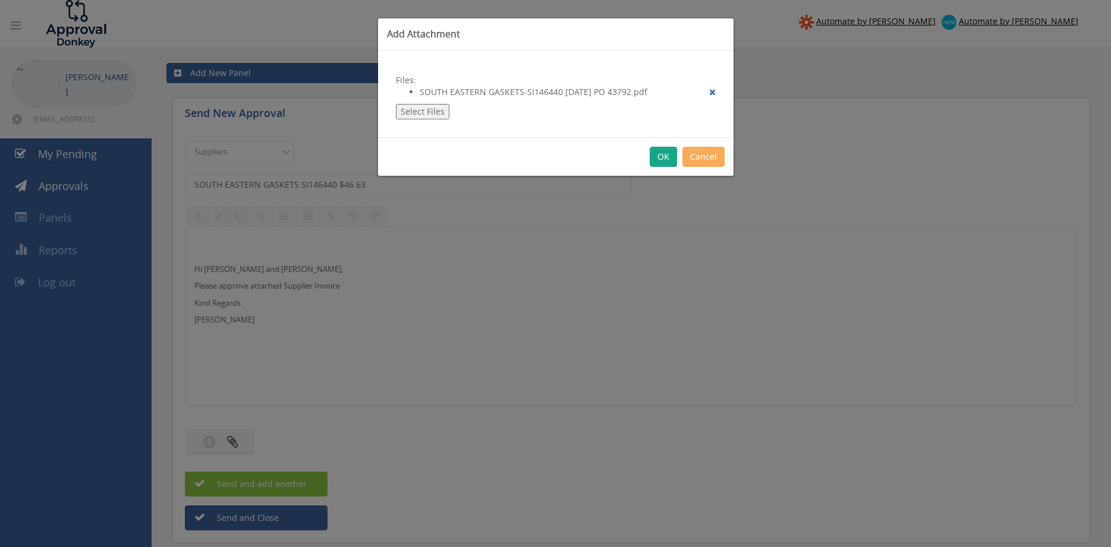
click at [664, 160] on button "OK" at bounding box center [662, 157] width 27 height 20
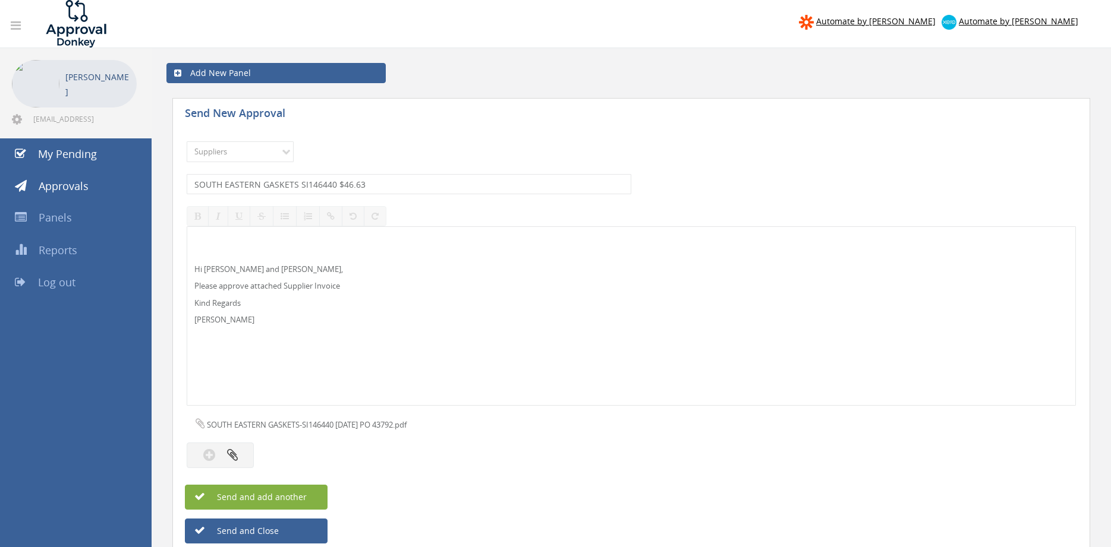
click at [279, 500] on span "Send and add another" at bounding box center [248, 496] width 115 height 11
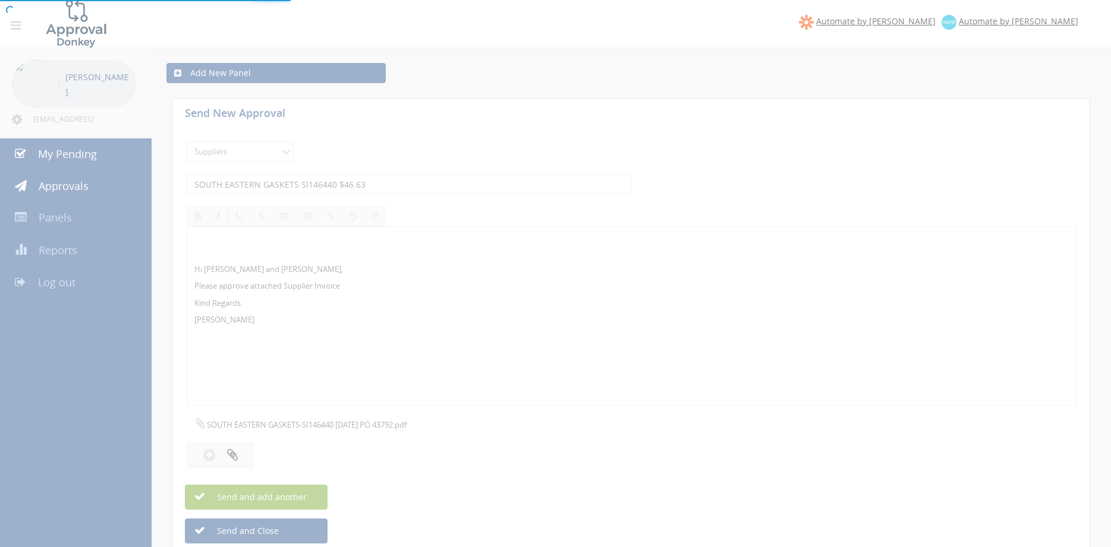
select select
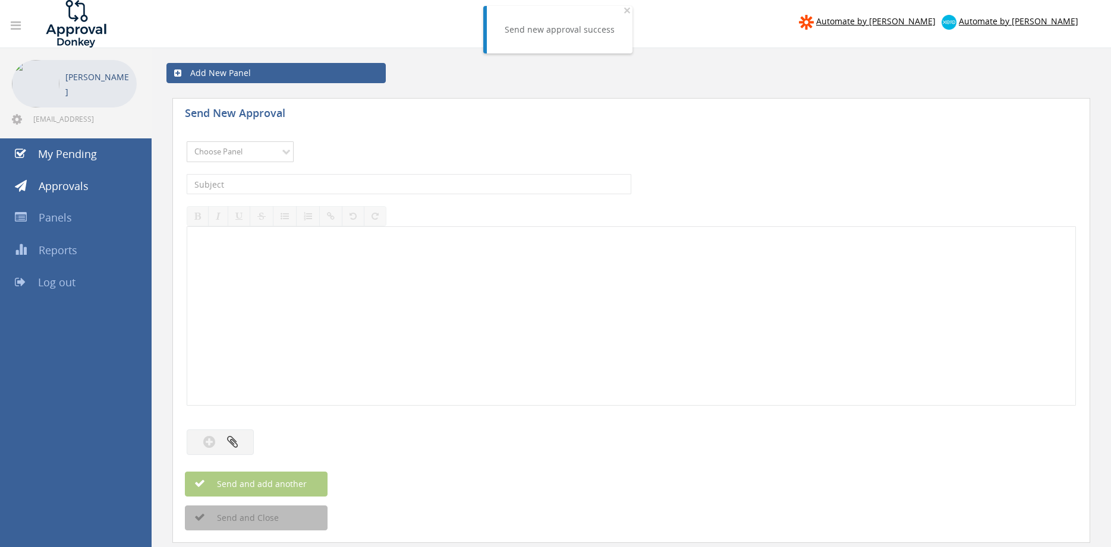
click at [187, 141] on select "Choose Panel Alarm Credits RG - 3 NZ Utilities Cable and SAI Global NZ Alarms-1…" at bounding box center [240, 151] width 107 height 21
select select "9632"
click option "Suppliers" at bounding box center [0, 0] width 0 height 0
click at [304, 187] on input "text" at bounding box center [409, 184] width 444 height 20
type input "RWC 94704187 $584.18"
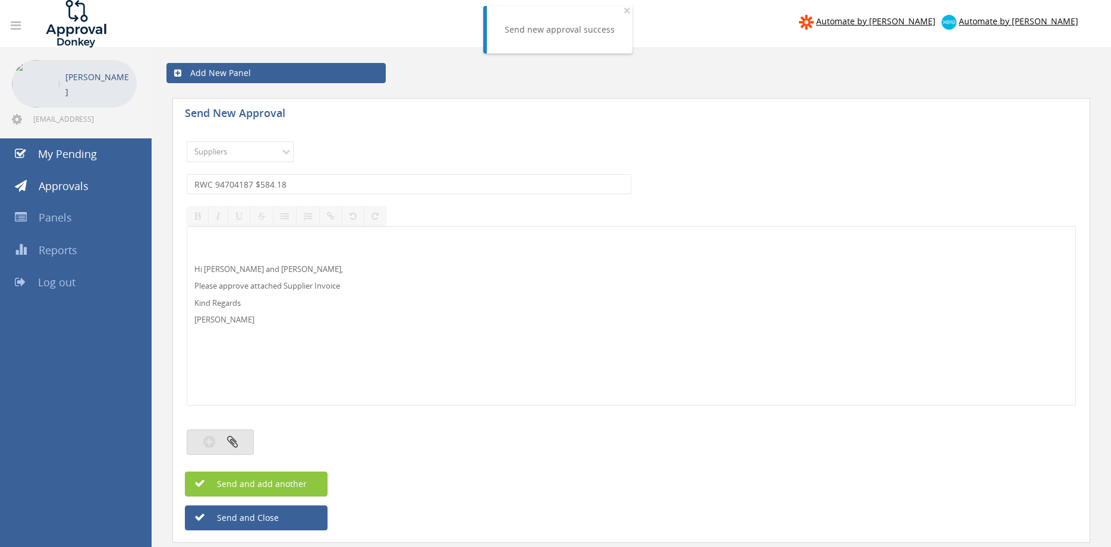
click at [231, 441] on icon "button" at bounding box center [232, 442] width 11 height 14
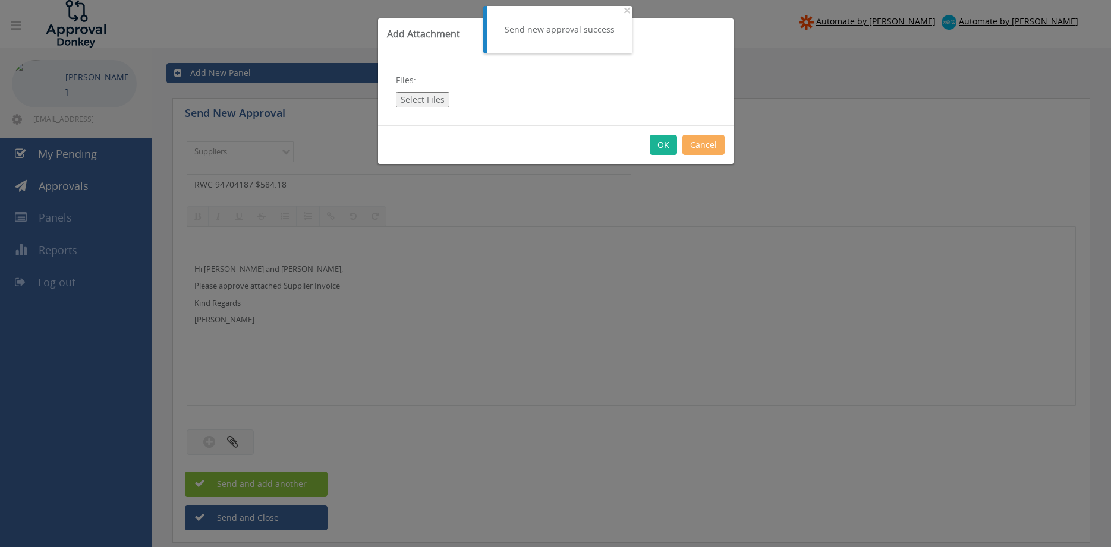
click at [411, 100] on button "Select Files" at bounding box center [422, 99] width 53 height 15
type input "C:\fakepath\RWC 94704187 13.10.25 PO 43283.pdf"
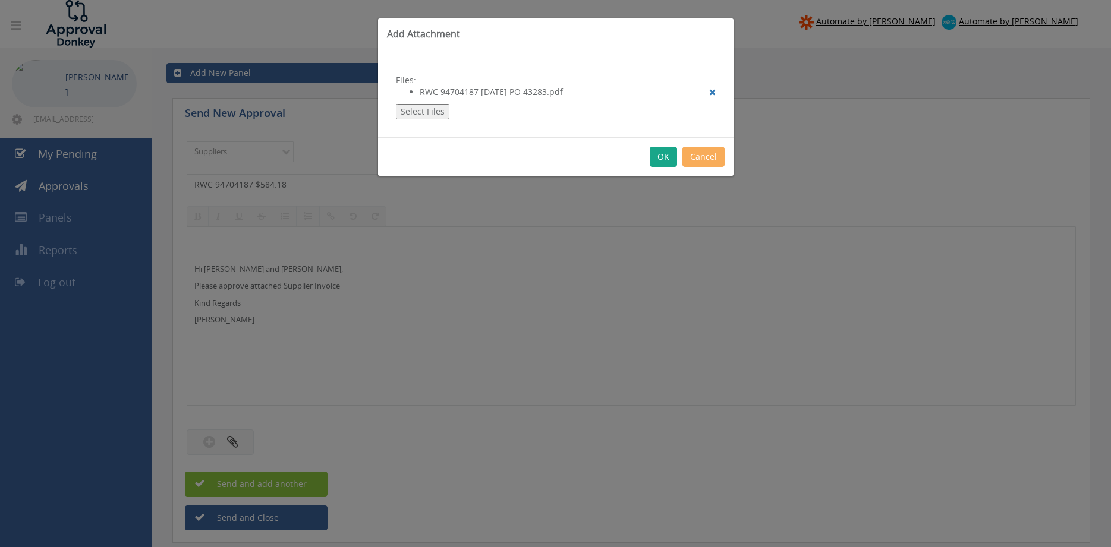
click at [661, 152] on button "OK" at bounding box center [662, 157] width 27 height 20
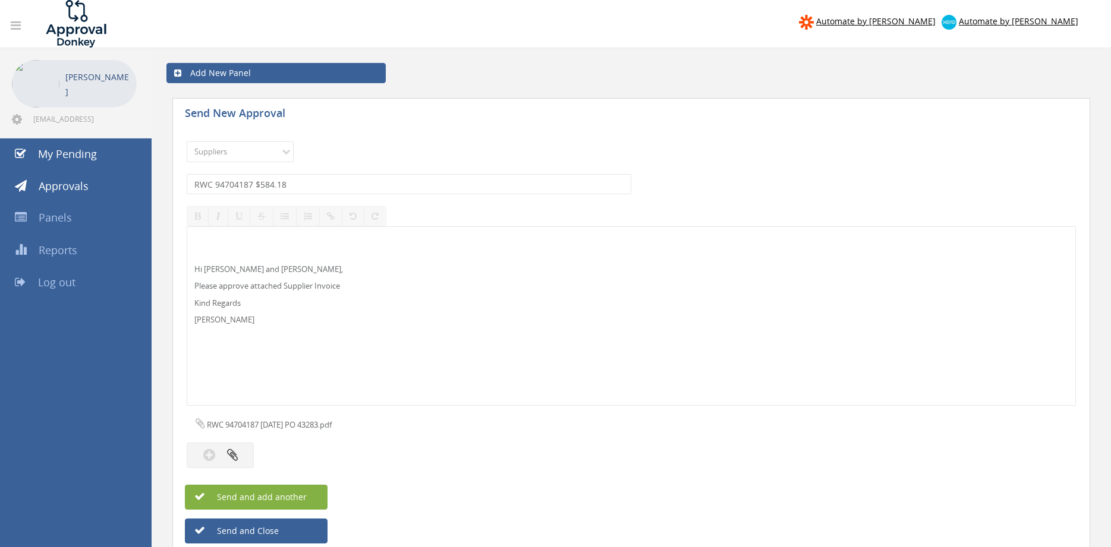
click at [311, 496] on button "Send and add another" at bounding box center [256, 497] width 143 height 25
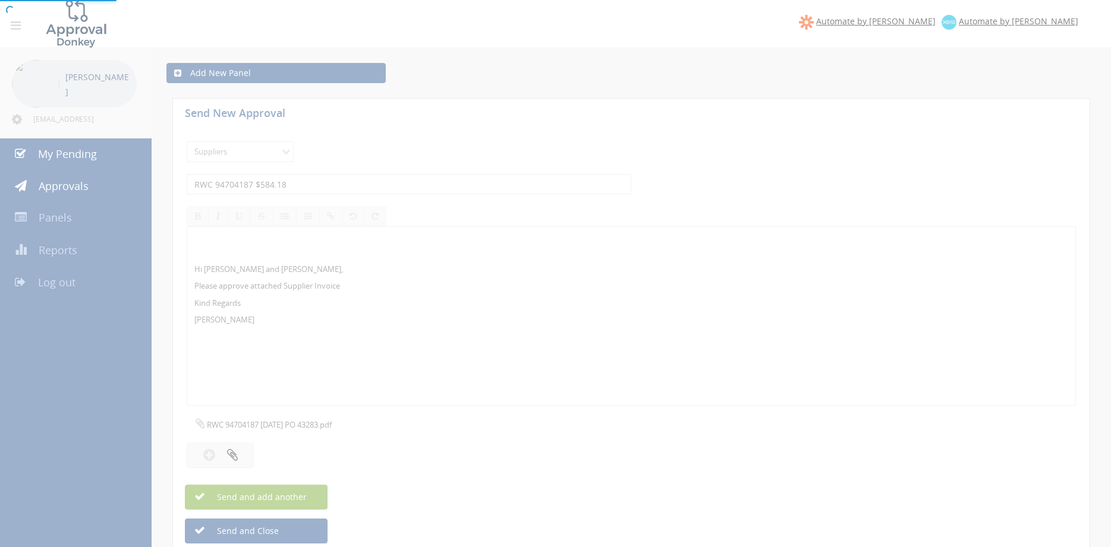
select select
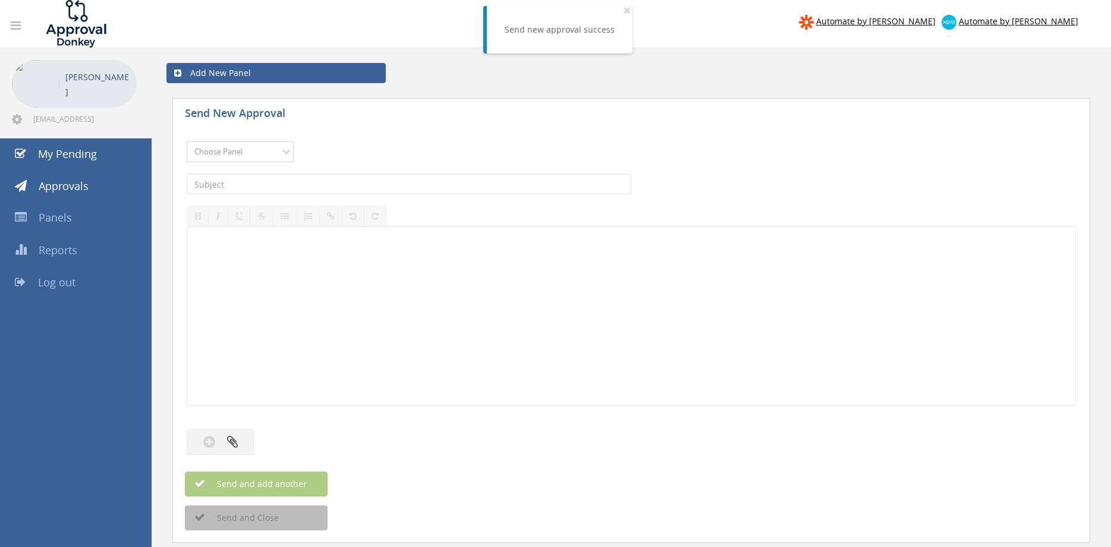
click at [187, 141] on select "Choose Panel Alarm Credits RG - 3 NZ Utilities Cable and SAI Global NZ Alarms-1…" at bounding box center [240, 151] width 107 height 21
select select "9632"
click option "Suppliers" at bounding box center [0, 0] width 0 height 0
click at [308, 185] on input "text" at bounding box center [409, 184] width 444 height 20
type input "RWC 94679169 $24.86"
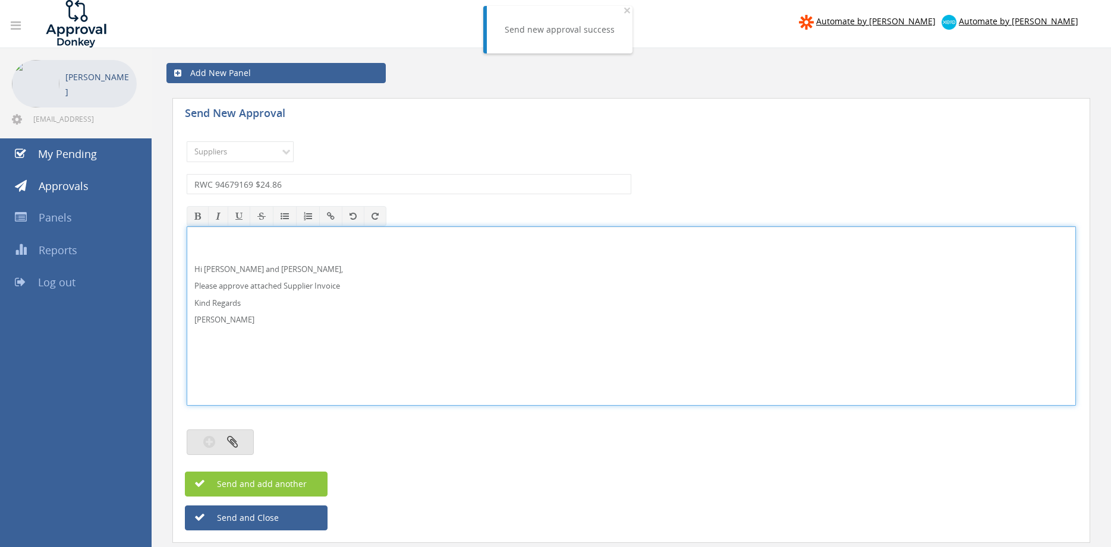
click at [226, 437] on button "button" at bounding box center [220, 443] width 67 height 26
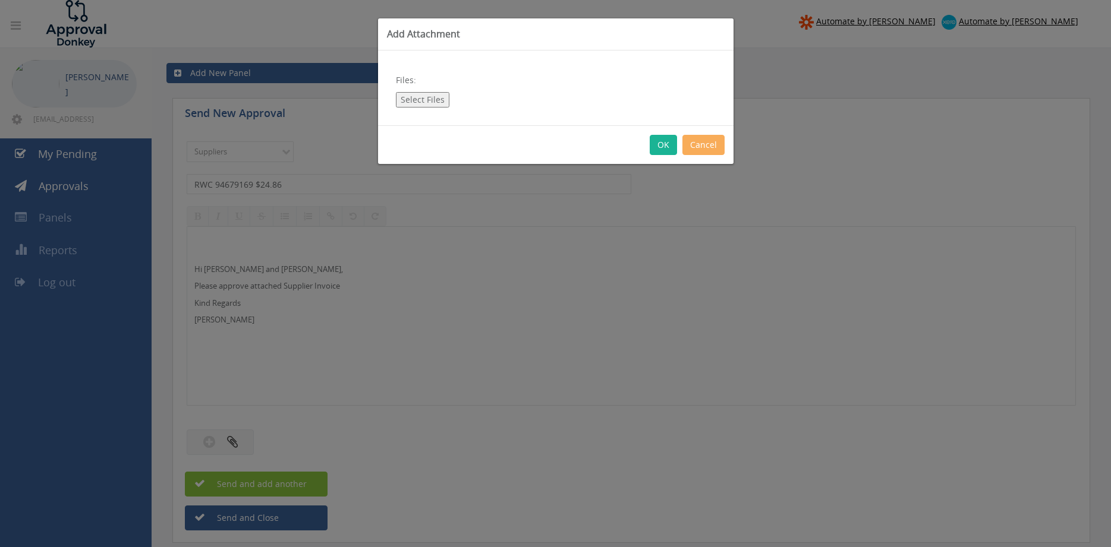
click at [417, 104] on button "Select Files" at bounding box center [422, 99] width 53 height 15
type input "C:\fakepath\RWC 94679169 02.10.25 PO 43696.pdf"
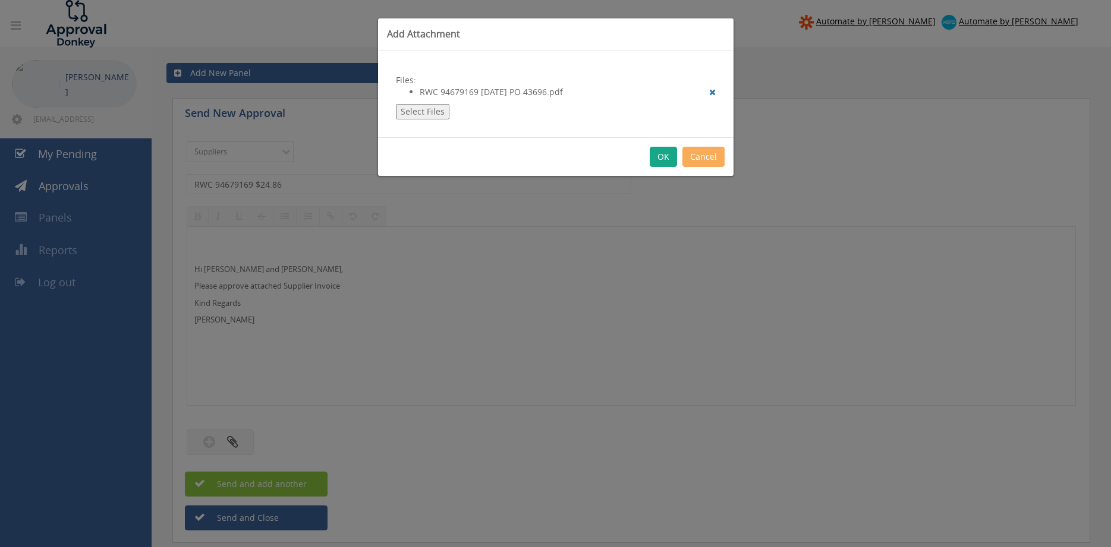
click at [663, 160] on button "OK" at bounding box center [662, 157] width 27 height 20
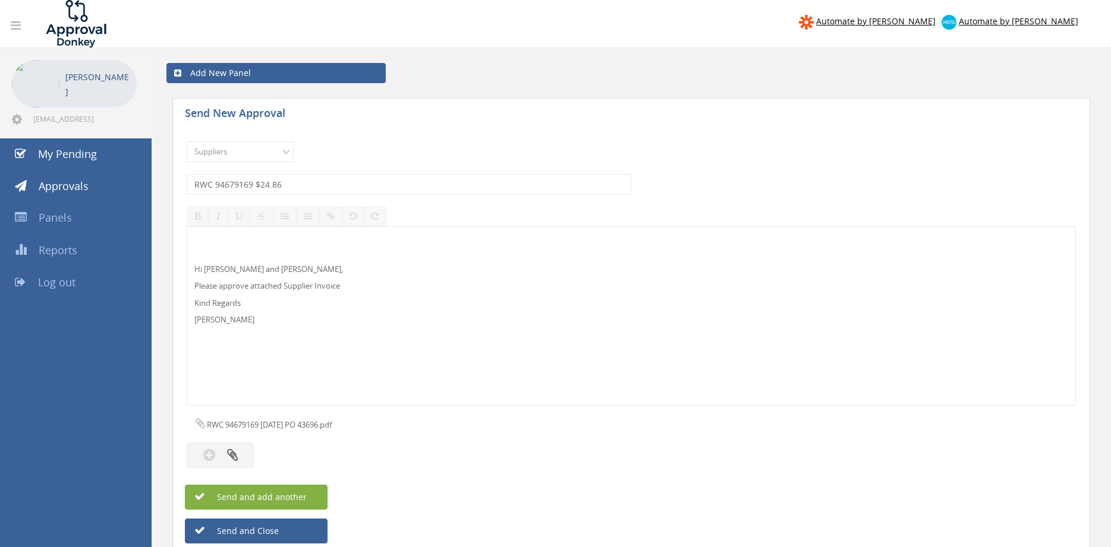
click at [310, 497] on button "Send and add another" at bounding box center [256, 497] width 143 height 25
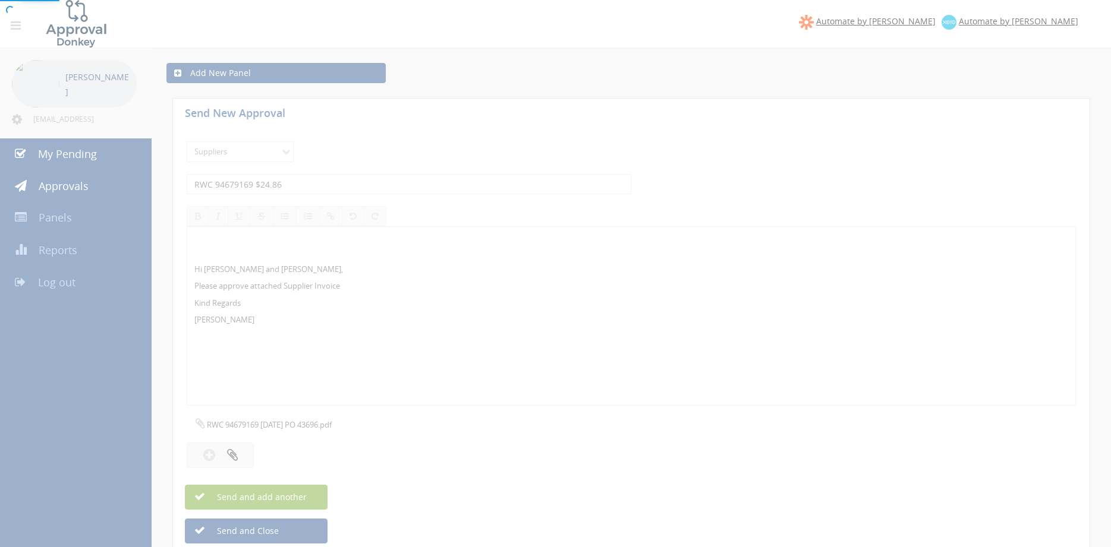
select select
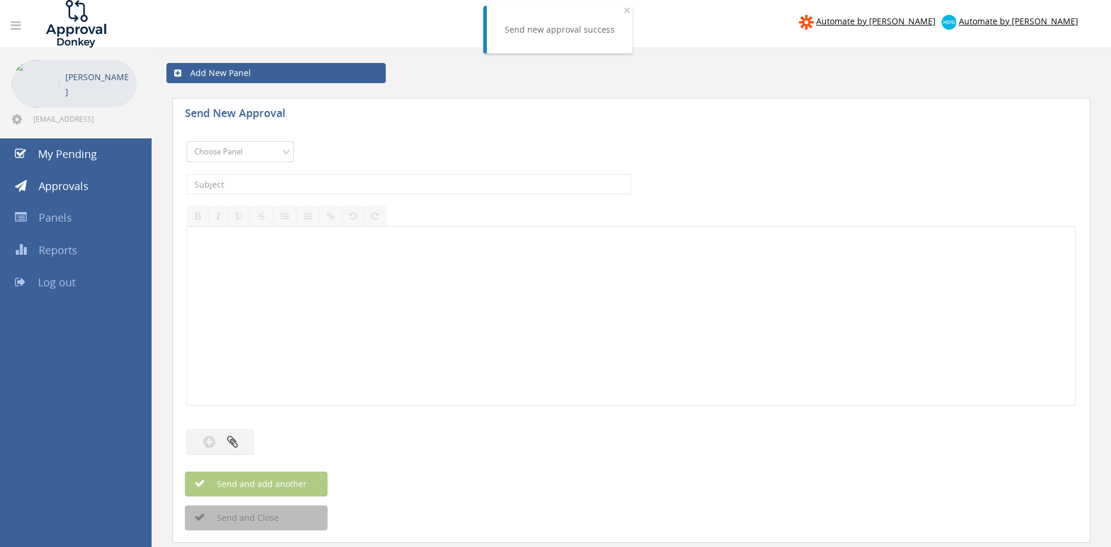
click at [187, 141] on select "Choose Panel Alarm Credits RG - 3 NZ Utilities Cable and SAI Global NZ Alarms-1…" at bounding box center [240, 151] width 107 height 21
select select "9632"
click option "Suppliers" at bounding box center [0, 0] width 0 height 0
click at [330, 181] on input "text" at bounding box center [409, 184] width 444 height 20
type input "RELIABLE 460000054010 $557.59"
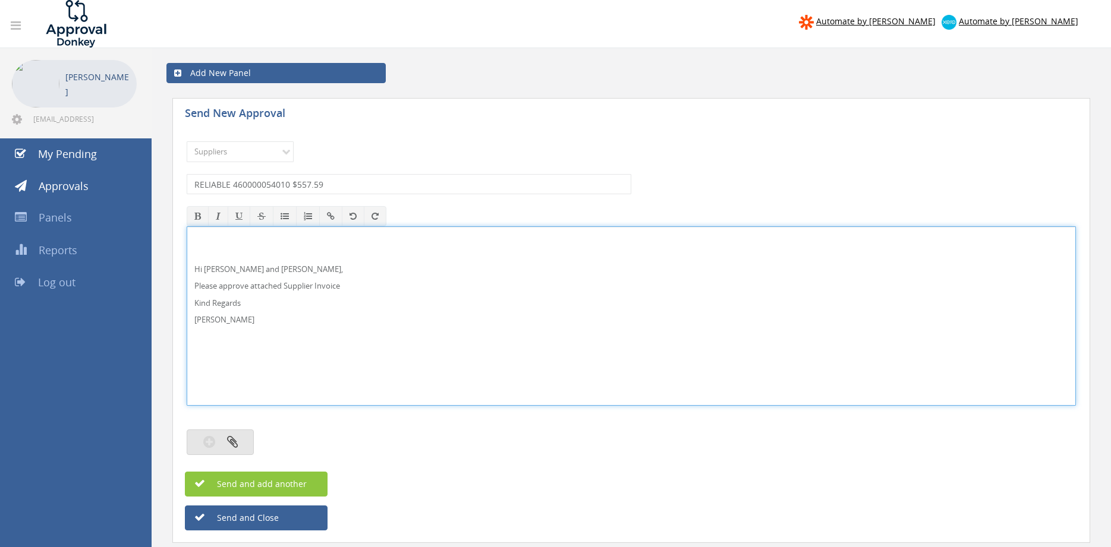
click at [240, 444] on button "button" at bounding box center [220, 443] width 67 height 26
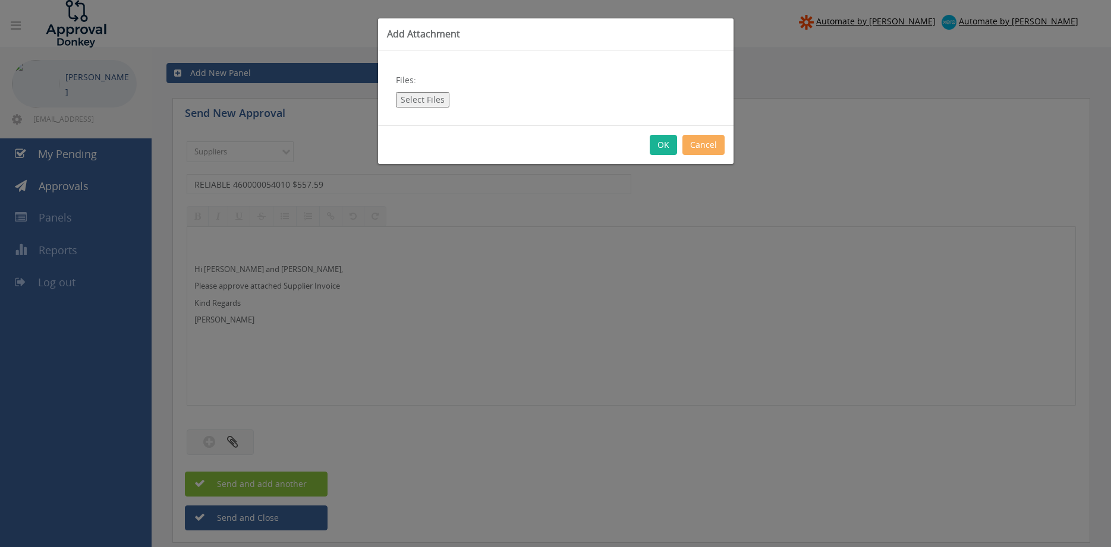
click at [430, 103] on button "Select Files" at bounding box center [422, 99] width 53 height 15
type input "C:\fakepath\RELIABLE 460000054010 01.10.25 PO 43695.pdf"
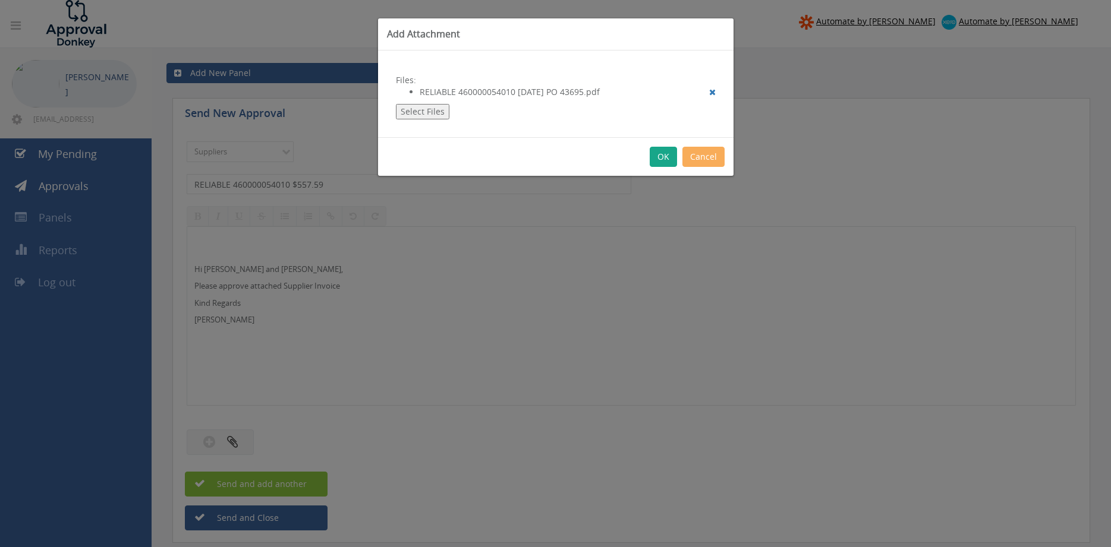
click at [661, 151] on button "OK" at bounding box center [662, 157] width 27 height 20
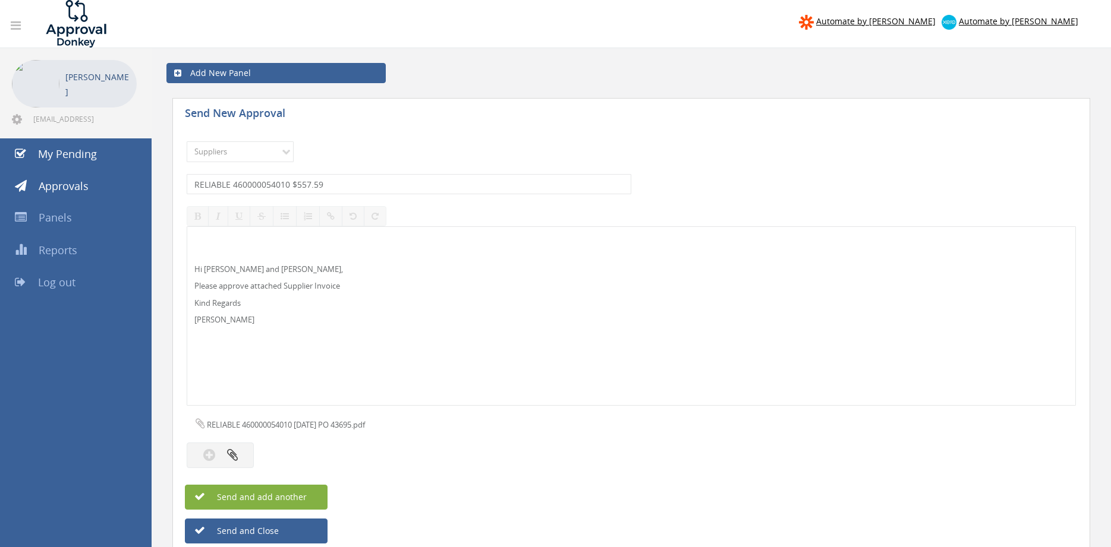
click at [297, 495] on span "Send and add another" at bounding box center [248, 496] width 115 height 11
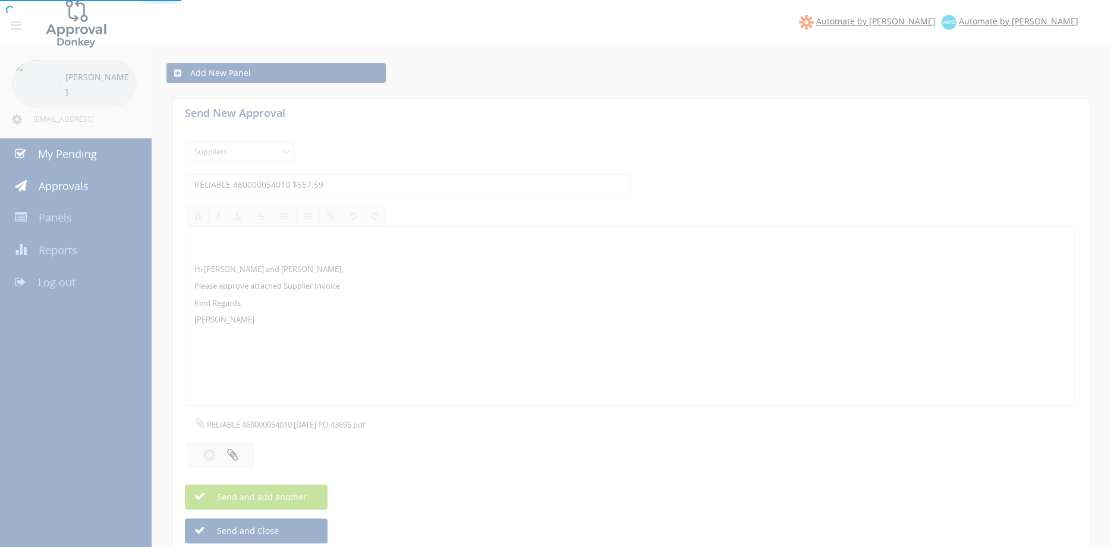
select select
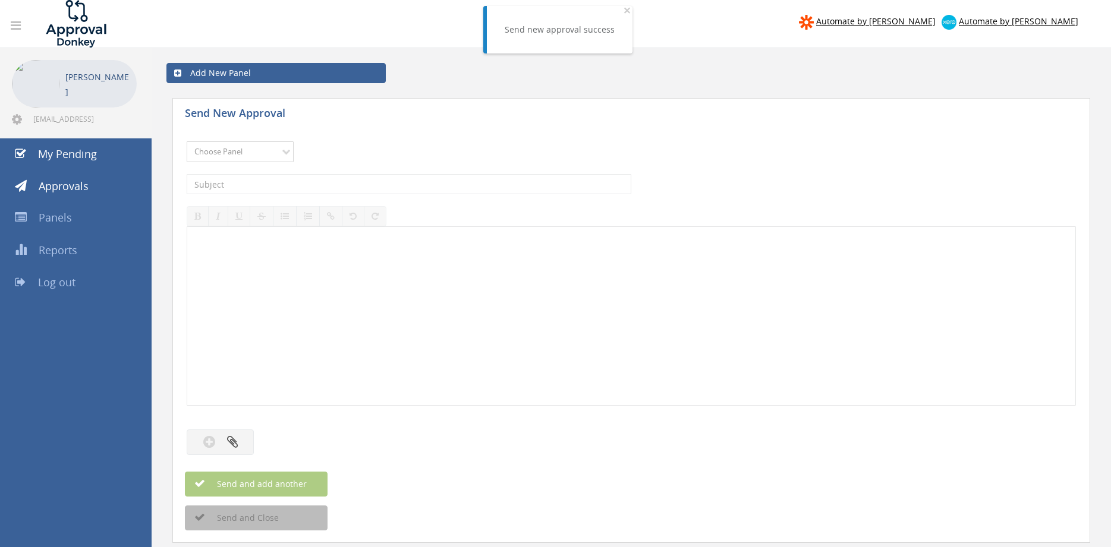
select select "9632"
click option "Suppliers" at bounding box center [0, 0] width 0 height 0
click at [308, 191] on input "text" at bounding box center [409, 184] width 444 height 20
type input "QLD GASKETS 354418 $183.89"
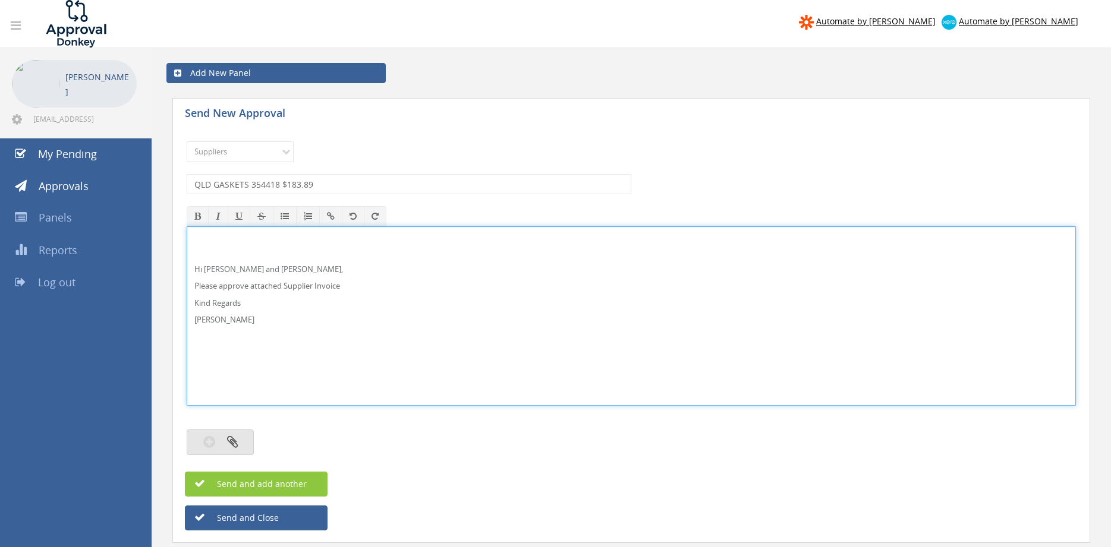
click at [250, 450] on button "button" at bounding box center [220, 443] width 67 height 26
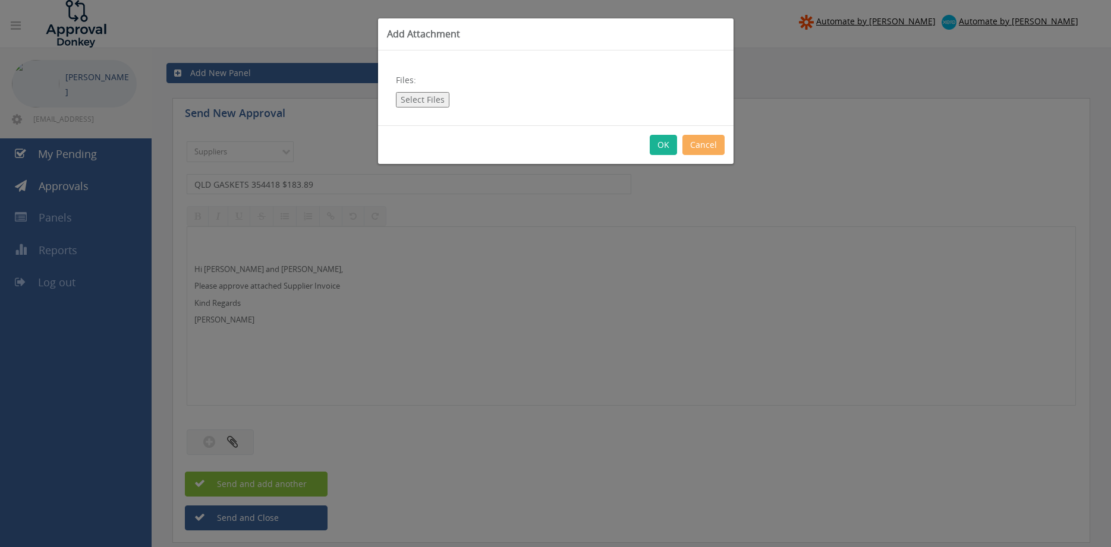
click at [425, 103] on button "Select Files" at bounding box center [422, 99] width 53 height 15
type input "C:\fakepath\QLD GASKETS- 354418 01.10.25 PO 43623.pdf"
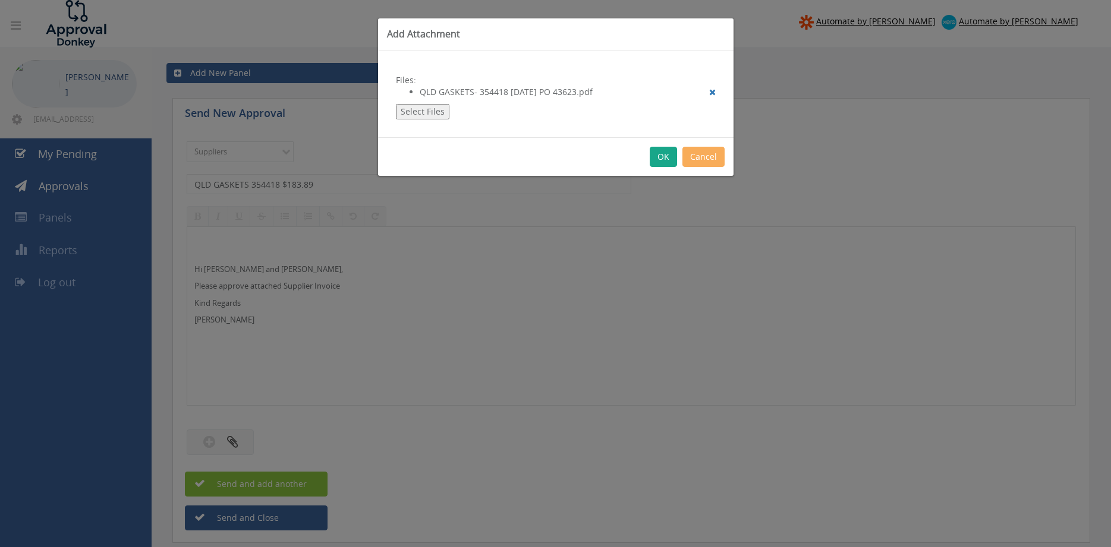
click at [658, 157] on button "OK" at bounding box center [662, 157] width 27 height 20
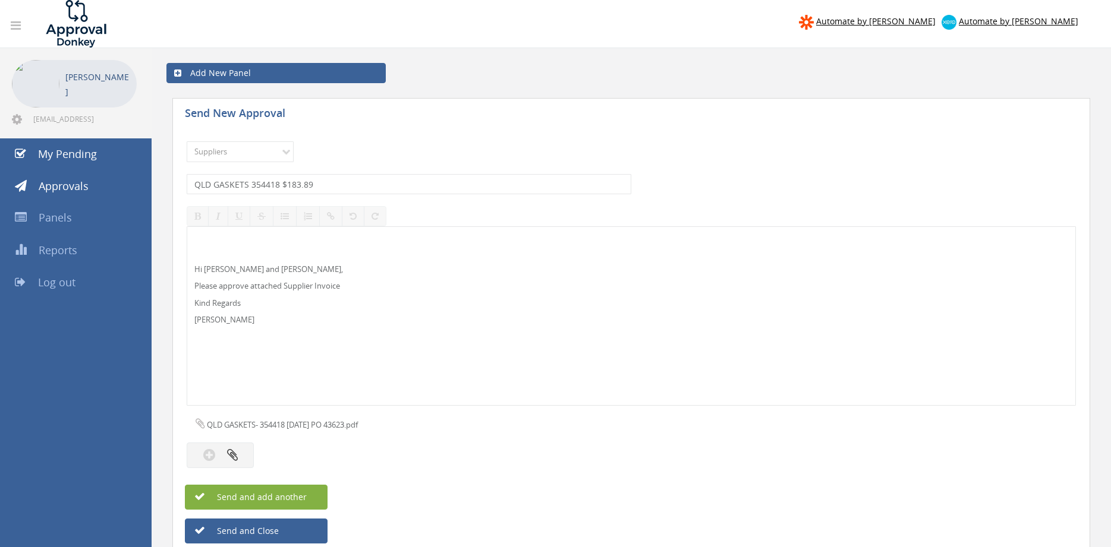
click at [311, 490] on button "Send and add another" at bounding box center [256, 497] width 143 height 25
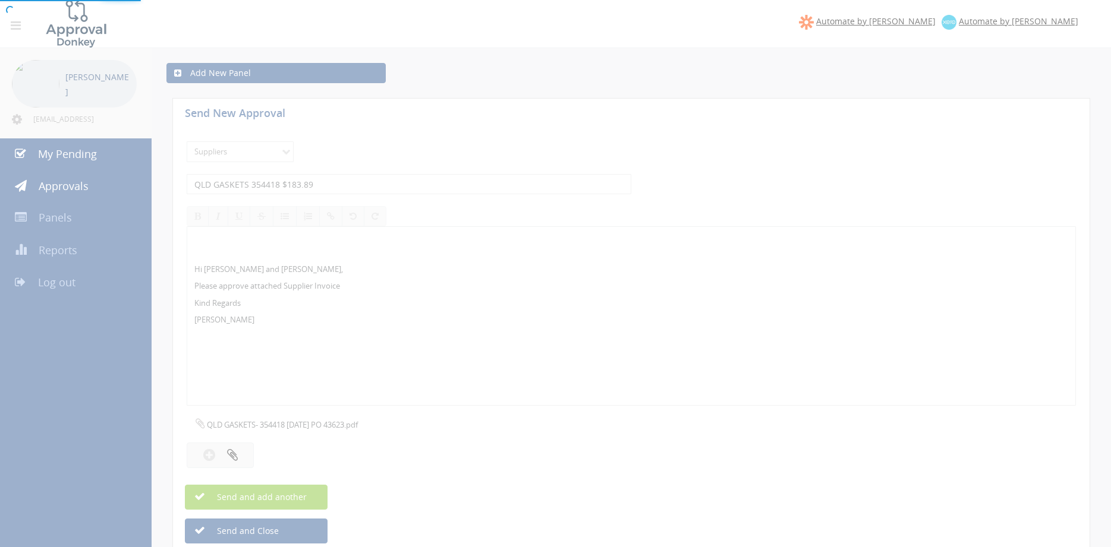
select select
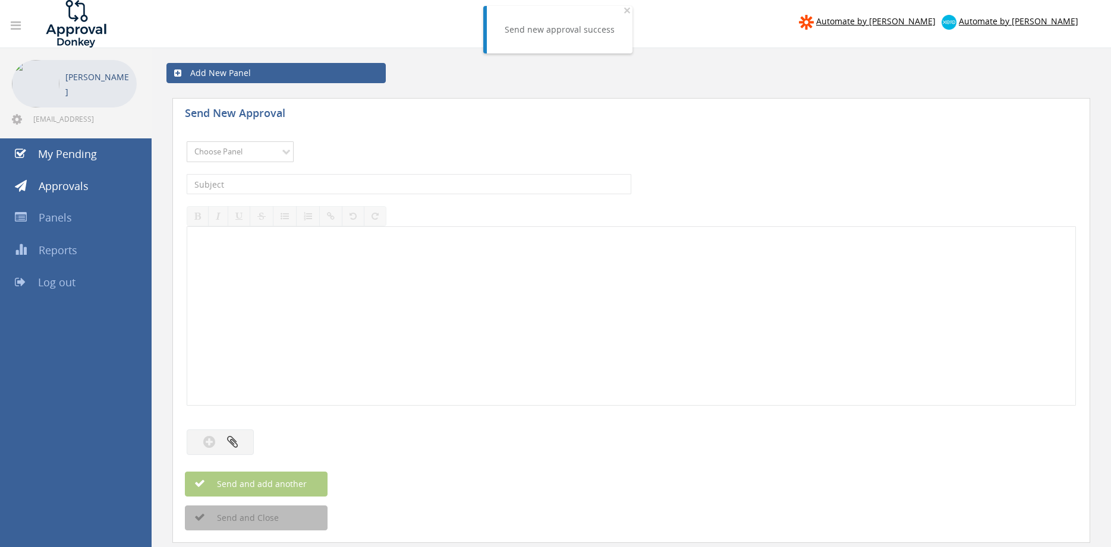
click at [187, 141] on select "Choose Panel Alarm Credits RG - 3 NZ Utilities Cable and SAI Global NZ Alarms-1…" at bounding box center [240, 151] width 107 height 21
select select "9632"
click option "Suppliers" at bounding box center [0, 0] width 0 height 0
click at [318, 182] on input "text" at bounding box center [409, 184] width 444 height 20
type input "MALFAB 27177 $298.38"
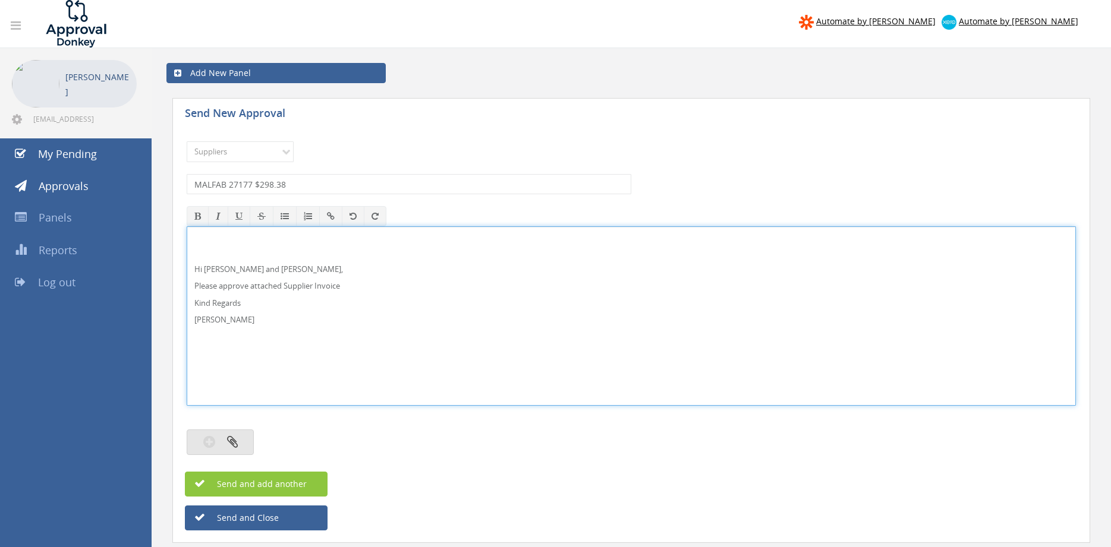
click at [241, 437] on button "button" at bounding box center [220, 443] width 67 height 26
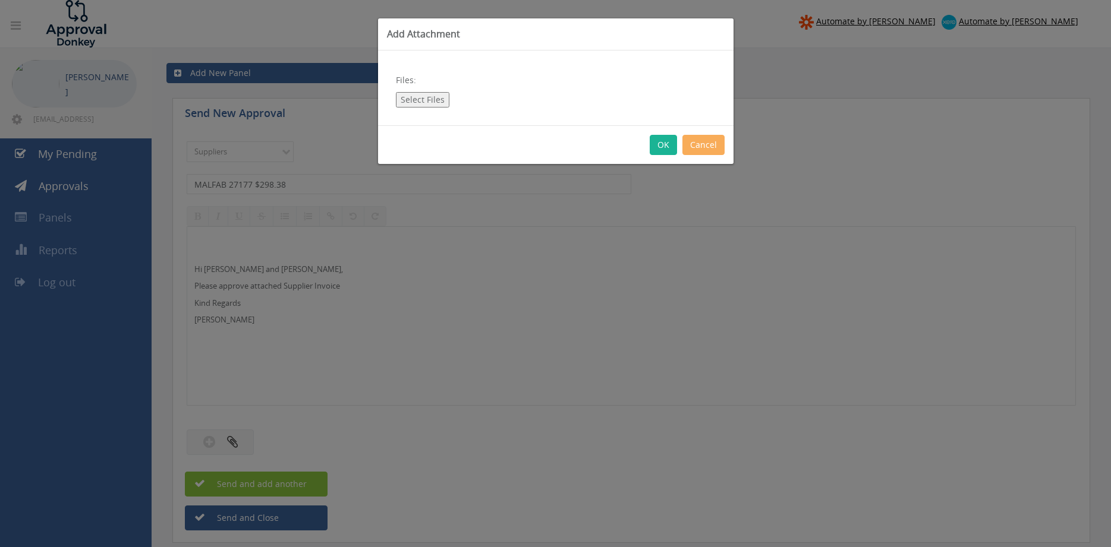
click at [438, 98] on button "Select Files" at bounding box center [422, 99] width 53 height 15
type input "C:\fakepath\MALFAB 27177 02.10.25 PO 43394.pdf"
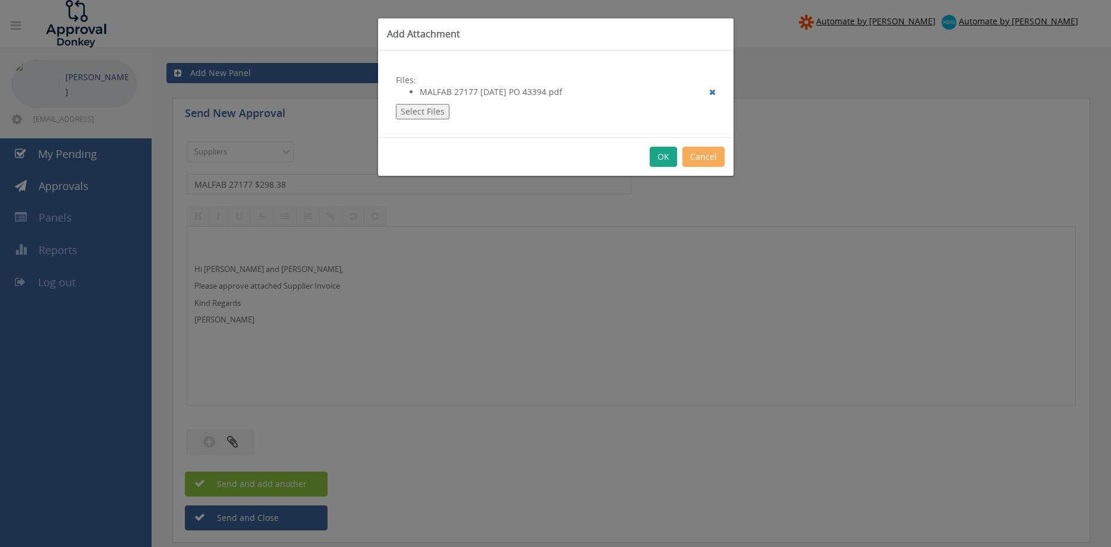
drag, startPoint x: 663, startPoint y: 157, endPoint x: 690, endPoint y: 191, distance: 43.2
click at [663, 157] on button "OK" at bounding box center [662, 157] width 27 height 20
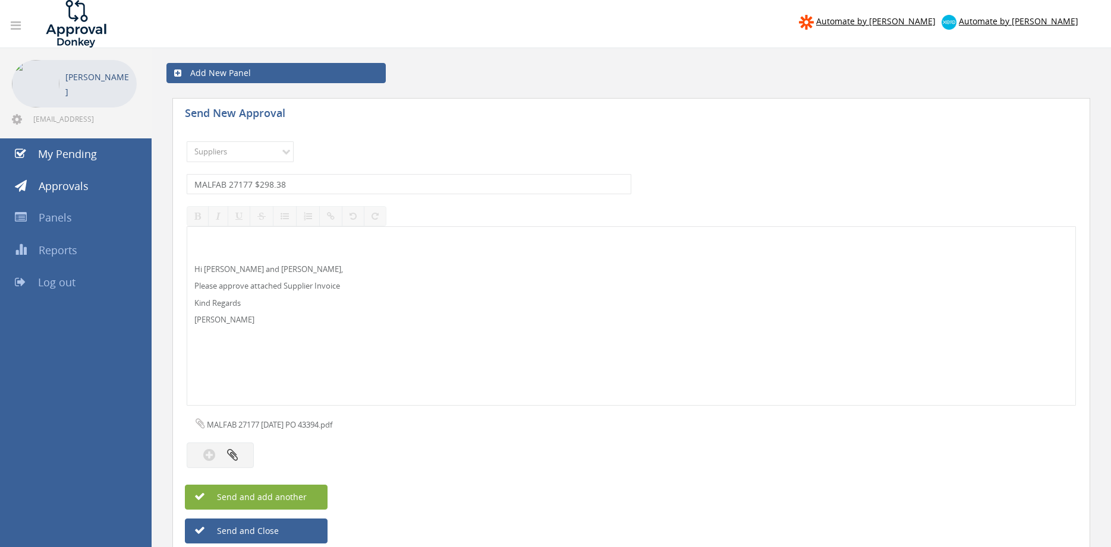
click at [302, 495] on span "Send and add another" at bounding box center [248, 496] width 115 height 11
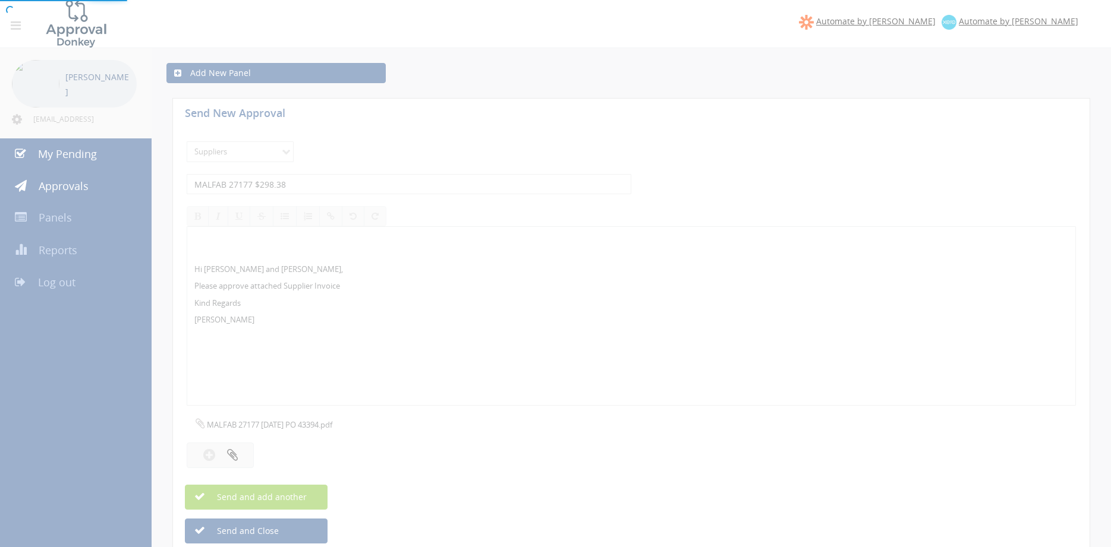
select select
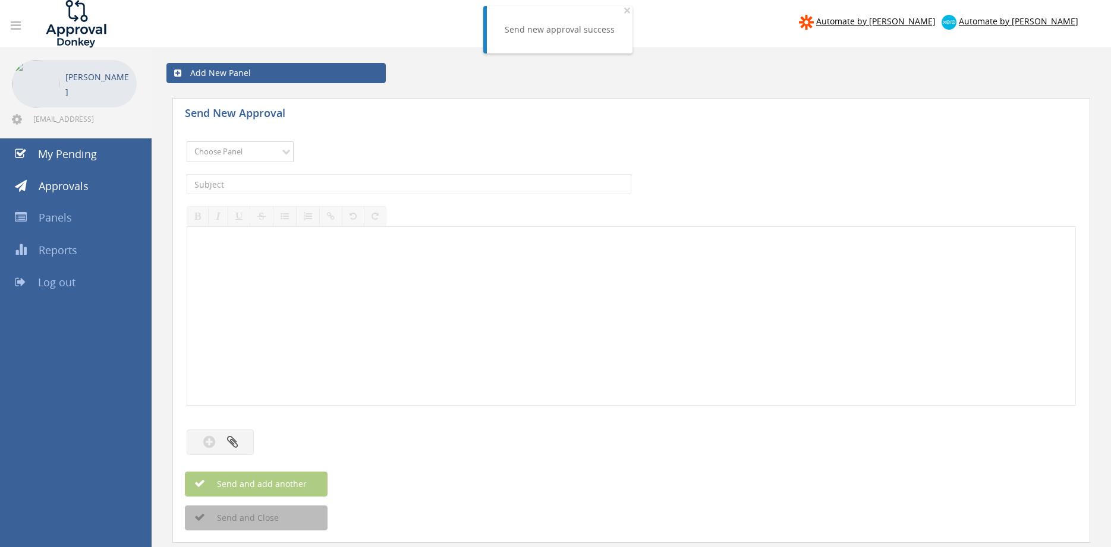
select select "9632"
click option "Suppliers" at bounding box center [0, 0] width 0 height 0
click at [321, 182] on input "text" at bounding box center [409, 184] width 444 height 20
type input "FIS 7756 $275.70"
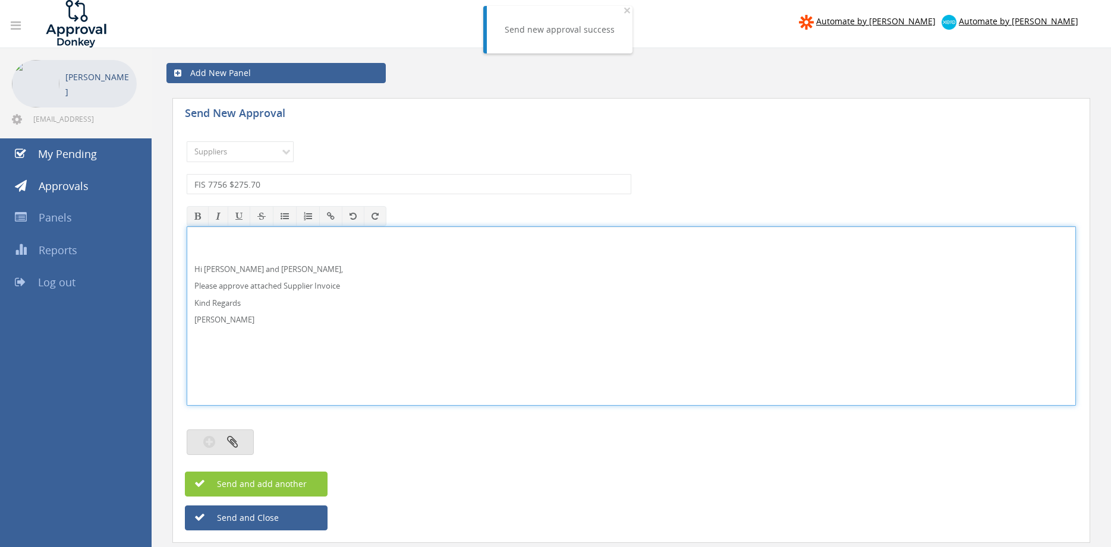
click at [245, 440] on button "button" at bounding box center [220, 443] width 67 height 26
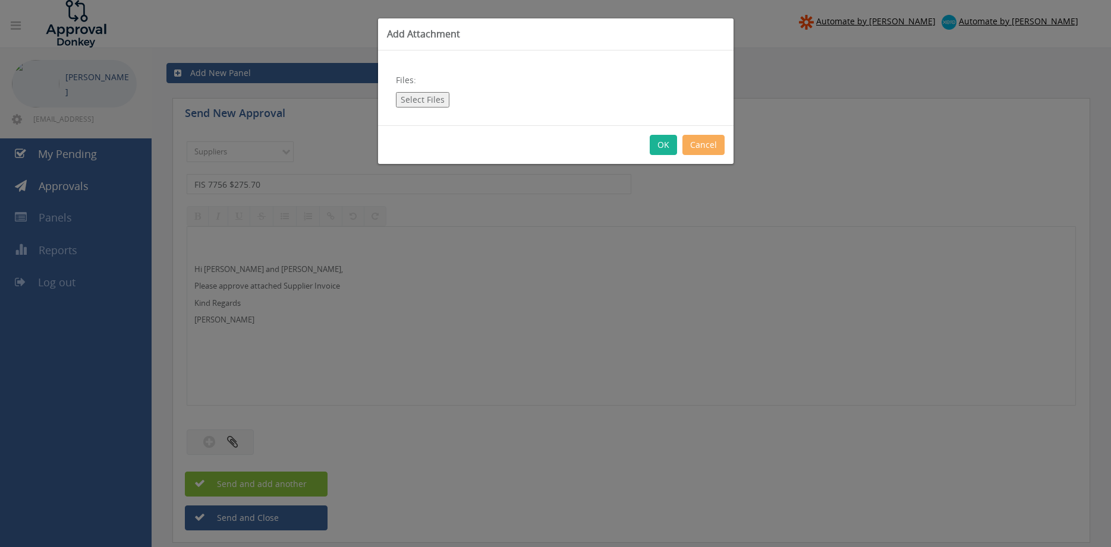
click at [421, 105] on button "Select Files" at bounding box center [422, 99] width 53 height 15
type input "C:\fakepath\FIS_7756 10.10.25 PO 43779.pdf"
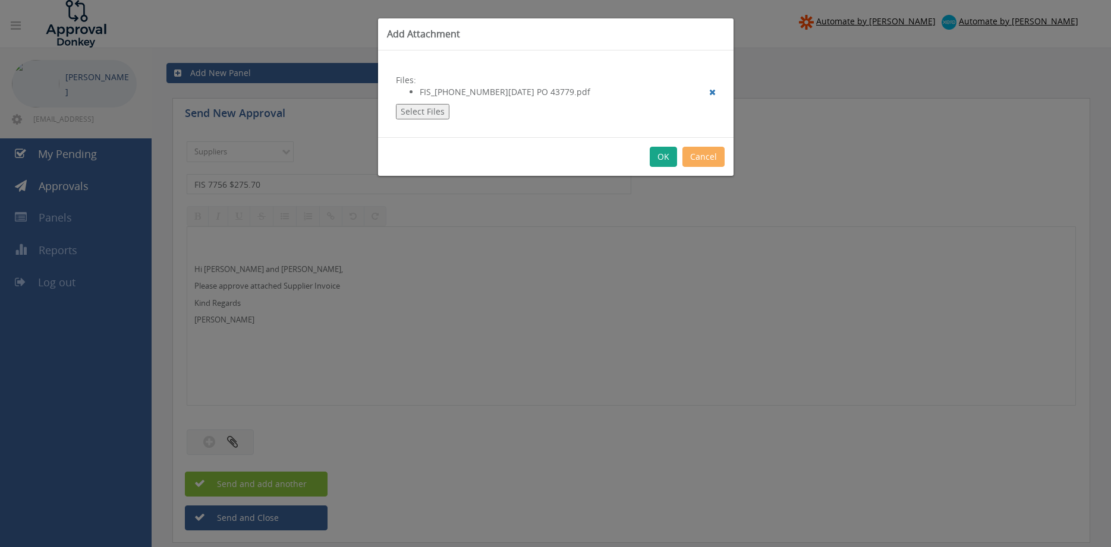
click at [664, 151] on button "OK" at bounding box center [662, 157] width 27 height 20
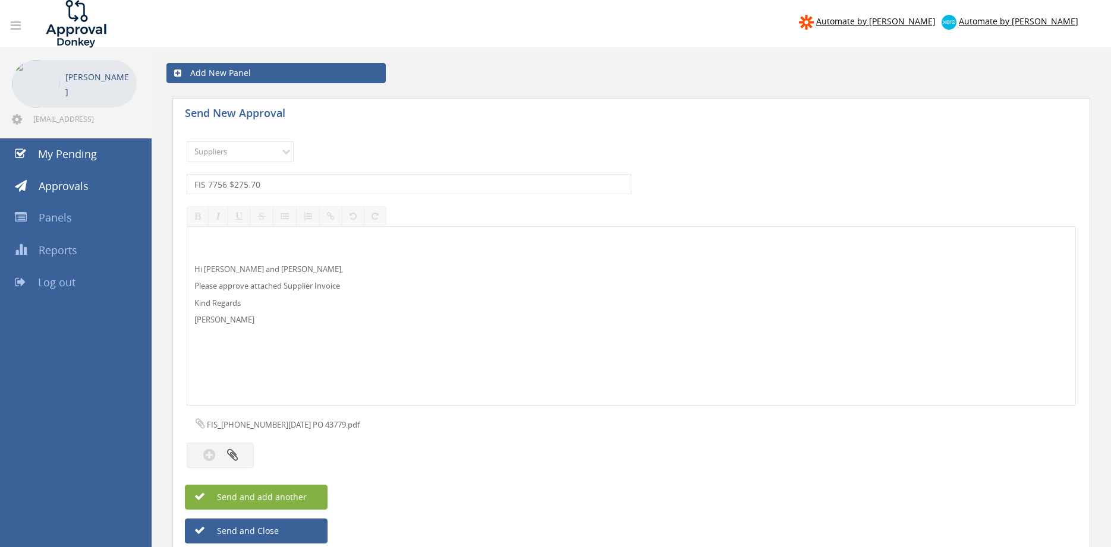
click at [297, 495] on span "Send and add another" at bounding box center [248, 496] width 115 height 11
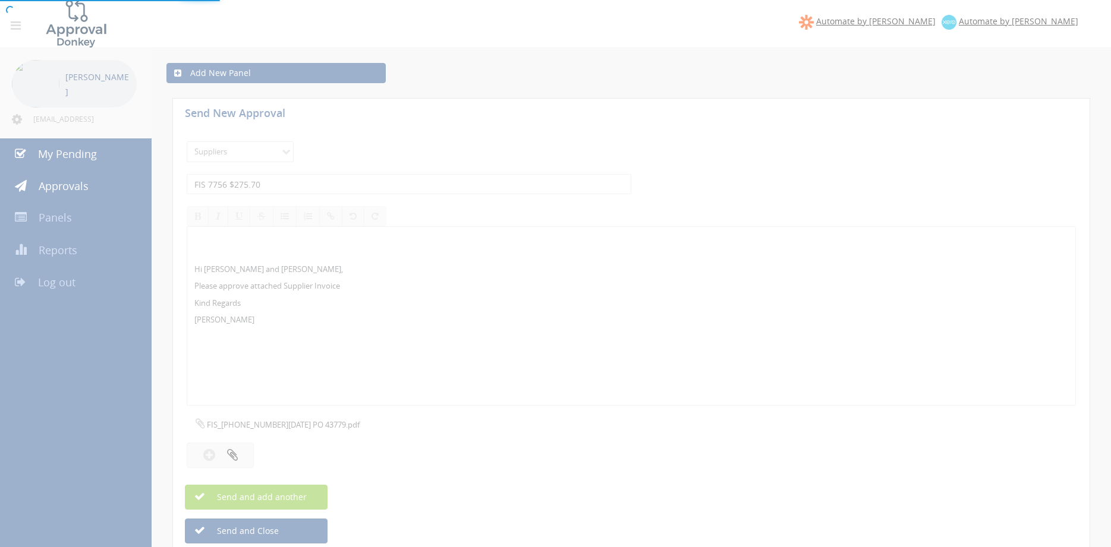
select select
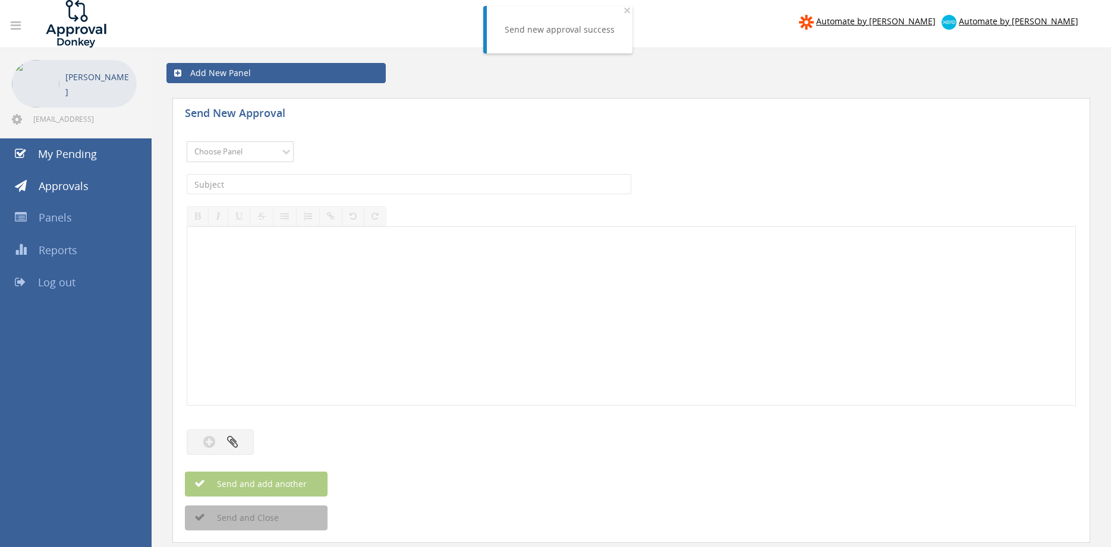
click at [187, 141] on select "Choose Panel Alarm Credits RG - 3 NZ Utilities Cable and SAI Global NZ Alarms-1…" at bounding box center [240, 151] width 107 height 21
select select "9632"
click option "Suppliers" at bounding box center [0, 0] width 0 height 0
click at [341, 178] on input "text" at bounding box center [409, 184] width 444 height 20
type input "BLACKWOODS SI12458016 $78.32"
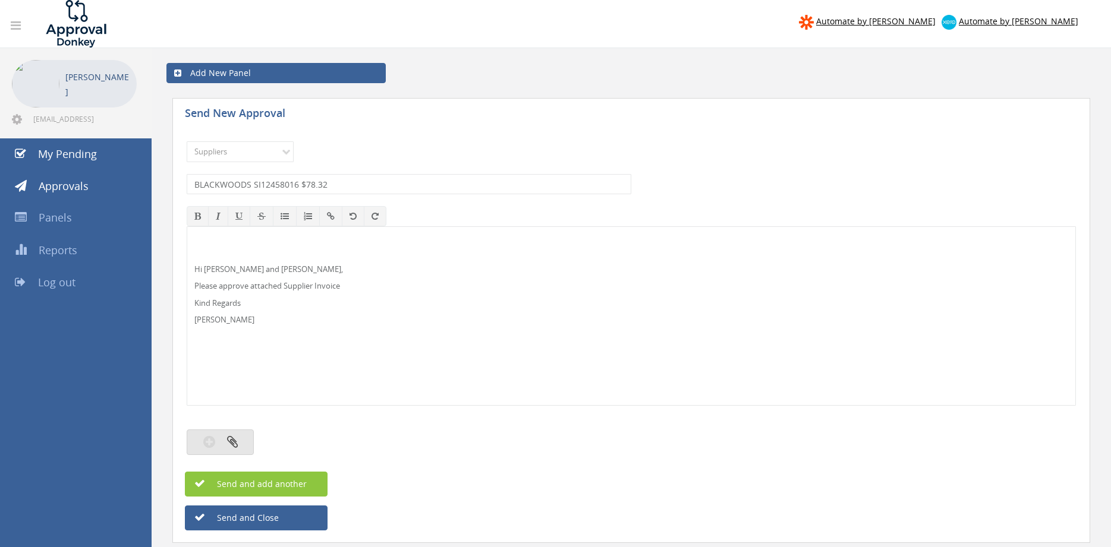
click at [232, 452] on button "button" at bounding box center [220, 443] width 67 height 26
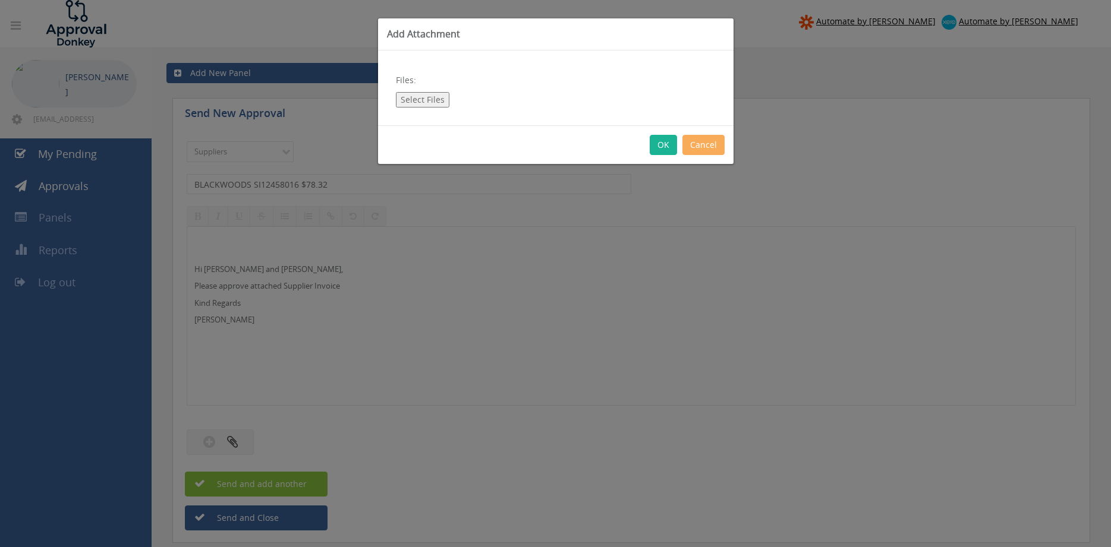
click at [427, 100] on button "Select Files" at bounding box center [422, 99] width 53 height 15
type input "C:\fakepath\BLACKWOODS SI12458016 09.10.25 PO 43538.pdf"
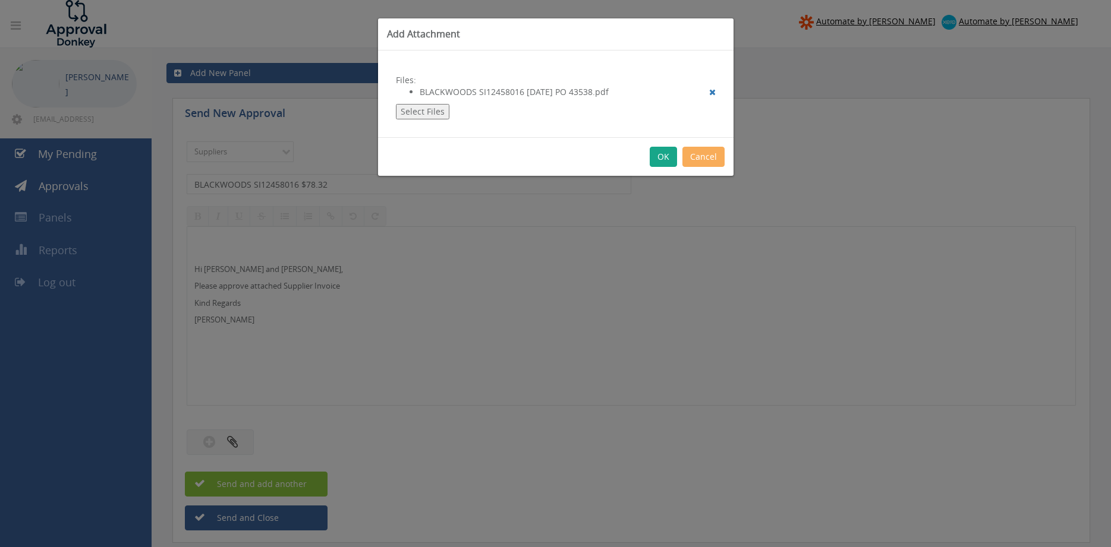
click at [665, 157] on button "OK" at bounding box center [662, 157] width 27 height 20
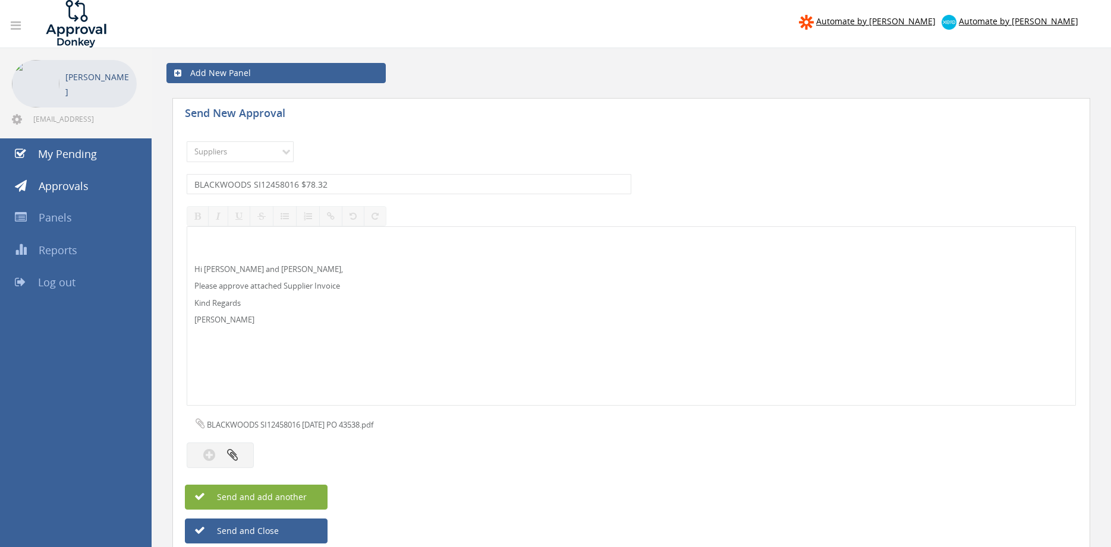
click at [305, 492] on span "Send and add another" at bounding box center [248, 496] width 115 height 11
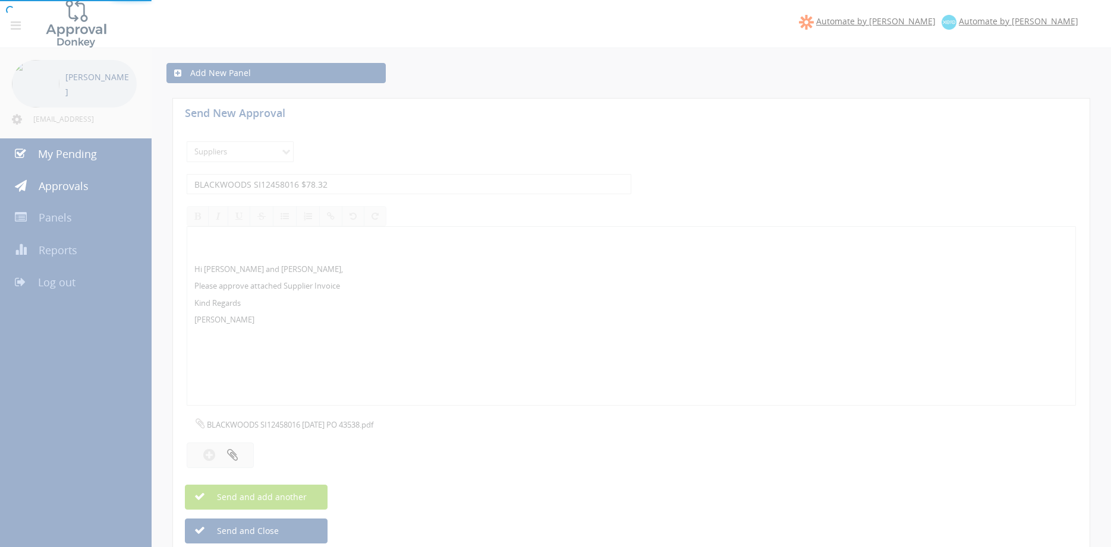
select select
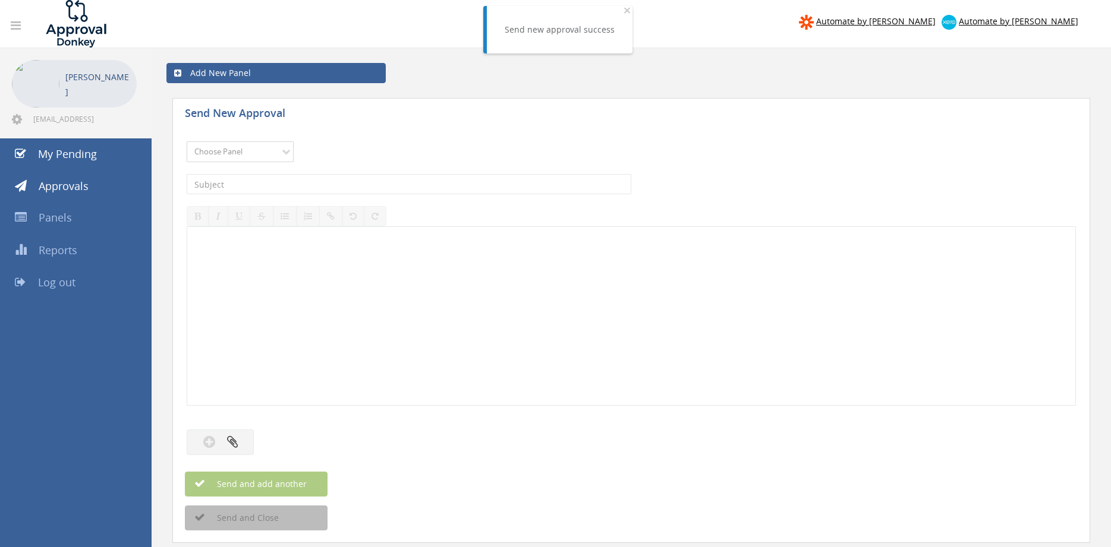
click at [187, 141] on select "Choose Panel Alarm Credits RG - 3 NZ Utilities Cable and SAI Global NZ Alarms-1…" at bounding box center [240, 151] width 107 height 21
select select "9632"
click option "Suppliers" at bounding box center [0, 0] width 0 height 0
click at [337, 187] on input "text" at bounding box center [409, 184] width 444 height 20
type input "BERMAD WATER 15524492 $1,594.45"
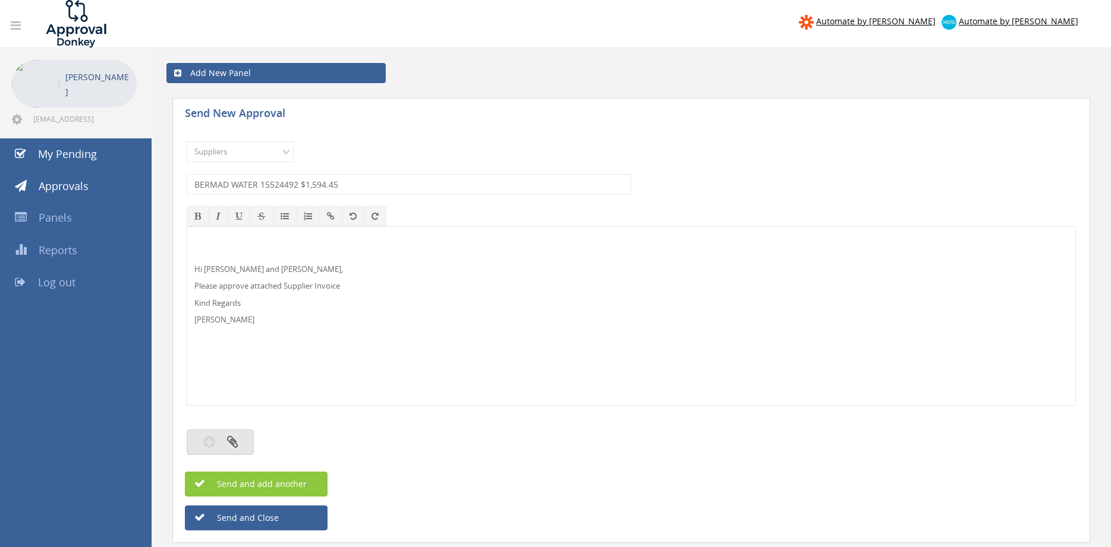
click at [239, 440] on button "button" at bounding box center [220, 443] width 67 height 26
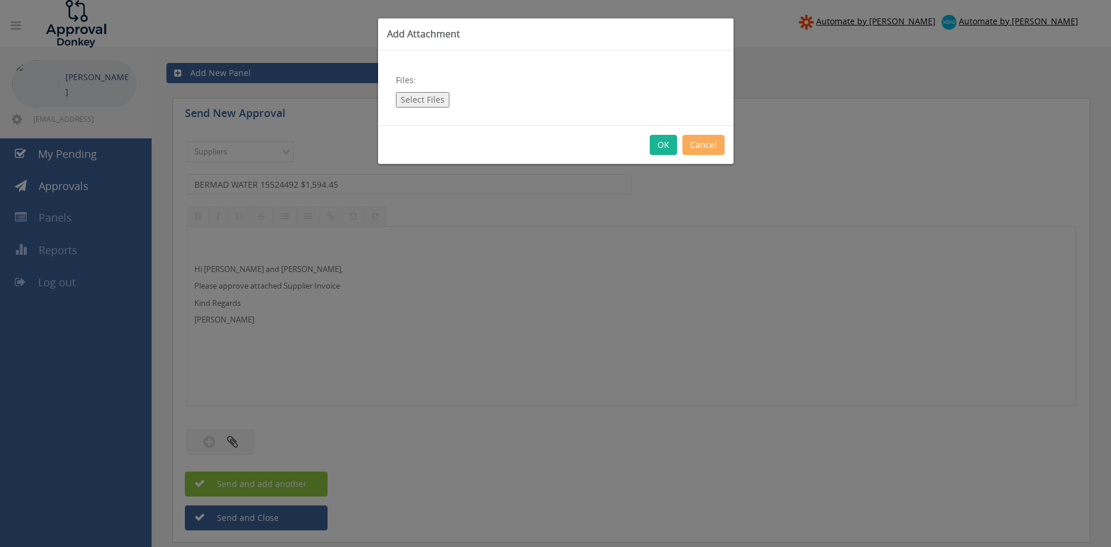
click at [440, 102] on button "Select Files" at bounding box center [422, 99] width 53 height 15
type input "C:\fakepath\BERMAD WATER Inv_#15524492 03.10.25 PO 43706.pdf"
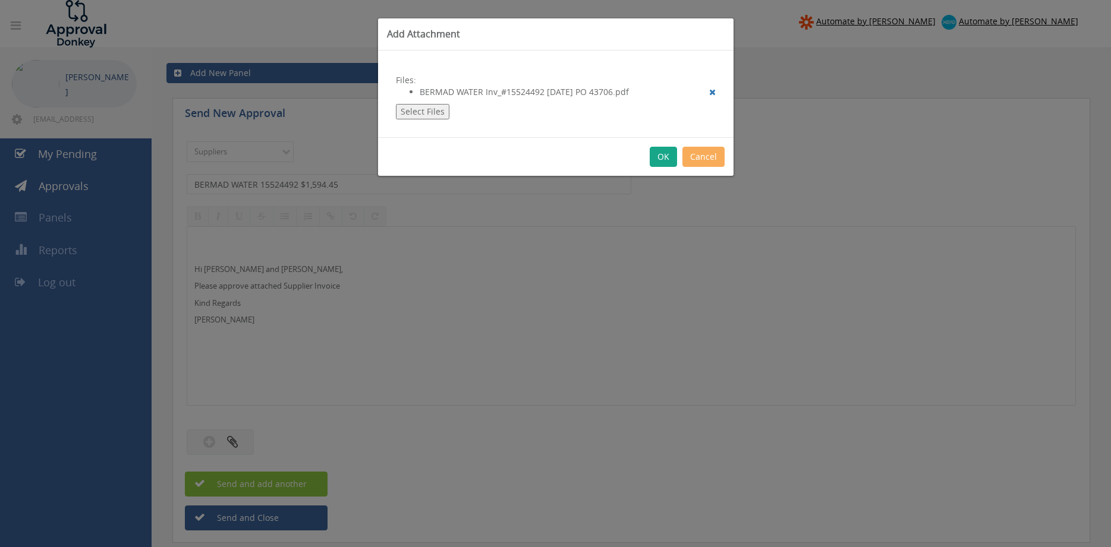
click at [663, 160] on button "OK" at bounding box center [662, 157] width 27 height 20
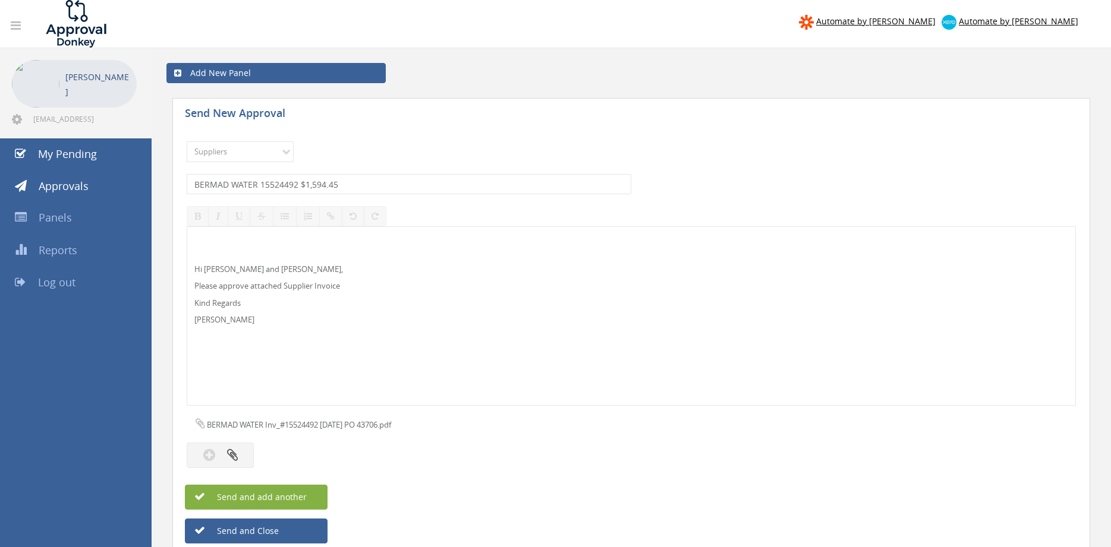
click at [299, 497] on span "Send and add another" at bounding box center [248, 496] width 115 height 11
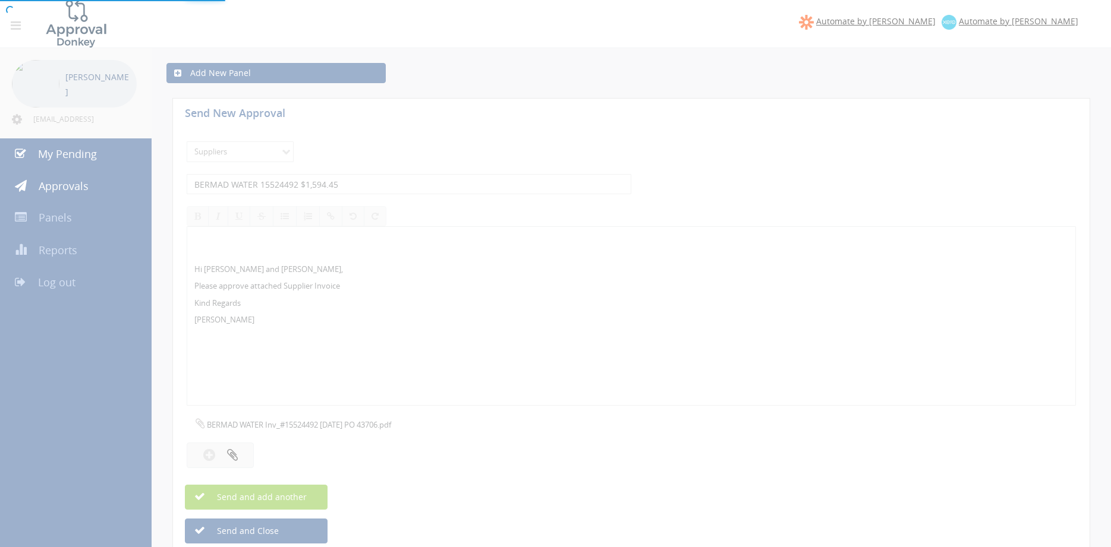
select select
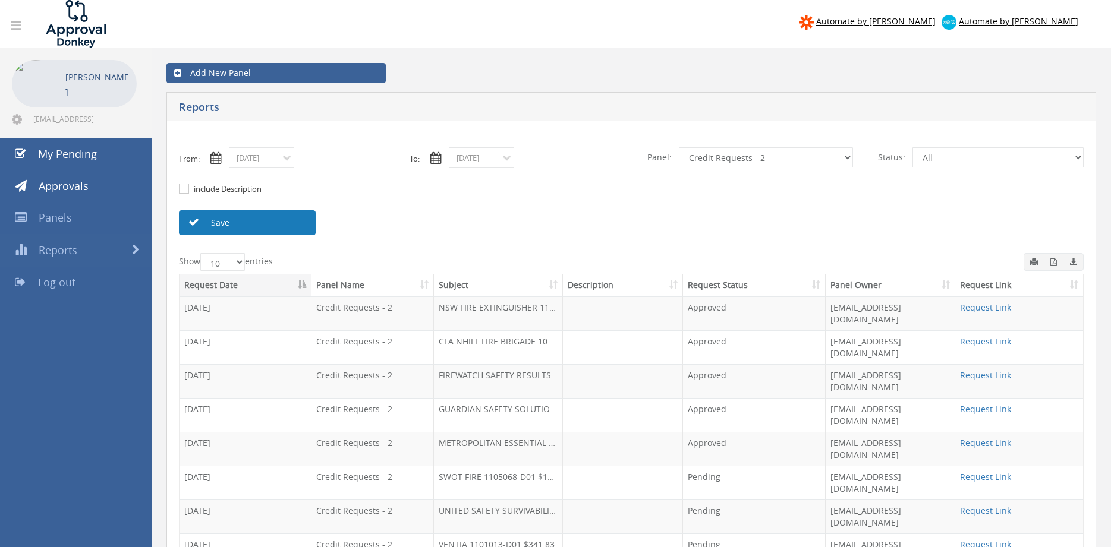
click at [297, 226] on link "Save" at bounding box center [247, 222] width 137 height 25
click at [259, 157] on input "[DATE]" at bounding box center [261, 157] width 65 height 21
click at [658, 207] on div "include Description" at bounding box center [631, 189] width 922 height 42
click at [679, 147] on select "All Alarm Credits RG - 3 NZ Utilities Cable and SAI Global NZ Alarms-1 NZ FX Pa…" at bounding box center [766, 157] width 174 height 20
select select "number:13141"
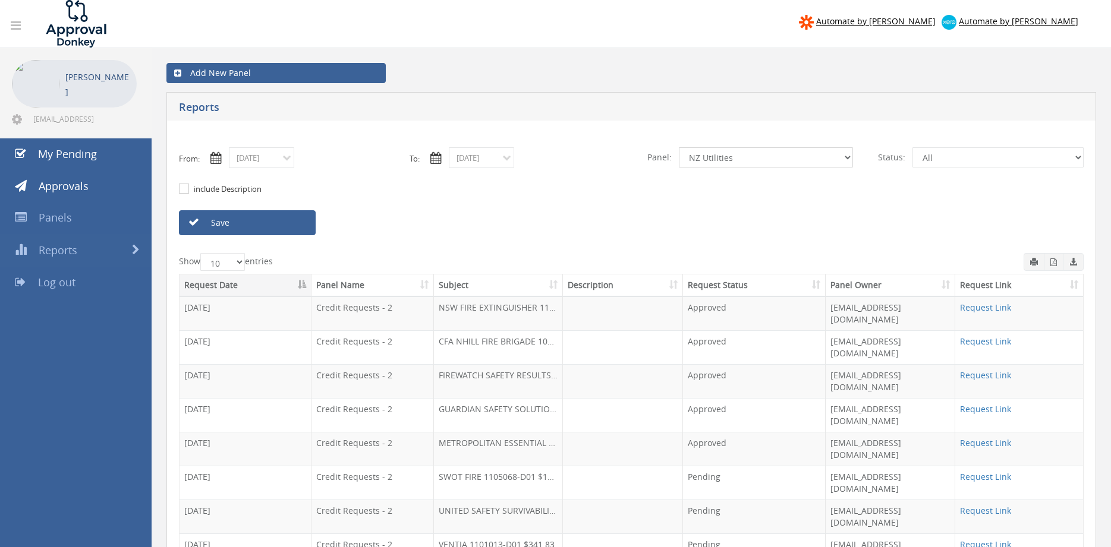
click option "NZ Utilities" at bounding box center [0, 0] width 0 height 0
click at [274, 160] on input "[DATE]" at bounding box center [261, 157] width 65 height 21
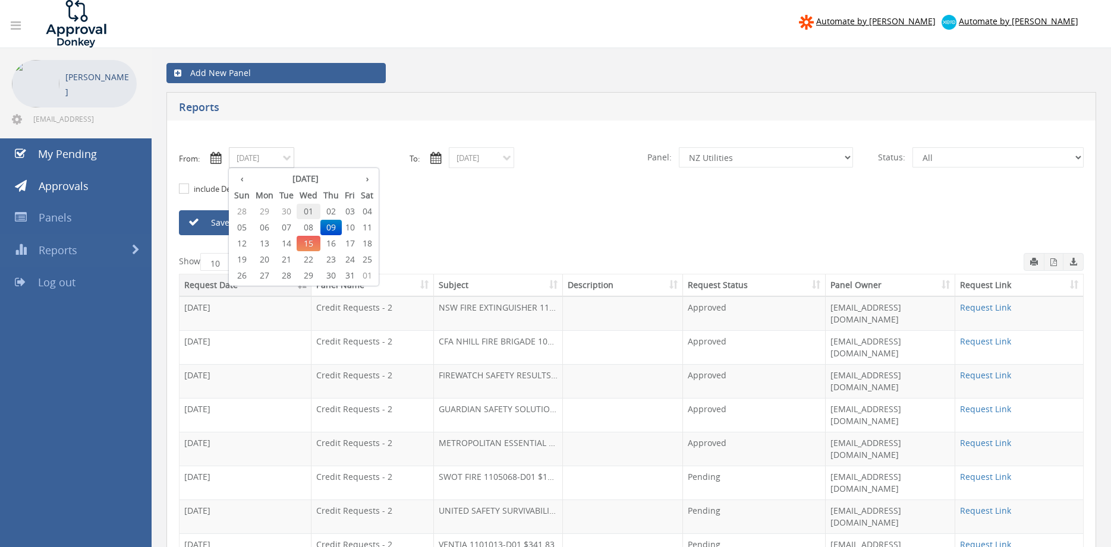
click at [308, 212] on span "01" at bounding box center [308, 211] width 24 height 15
type input "[DATE]"
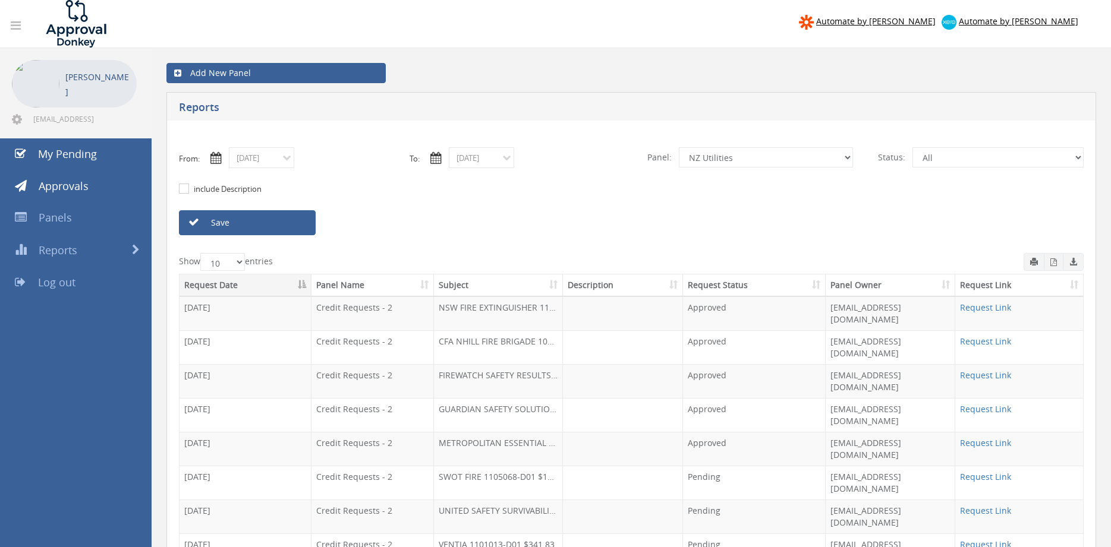
click at [282, 224] on link "Save" at bounding box center [247, 222] width 137 height 25
